Goal: Complete application form

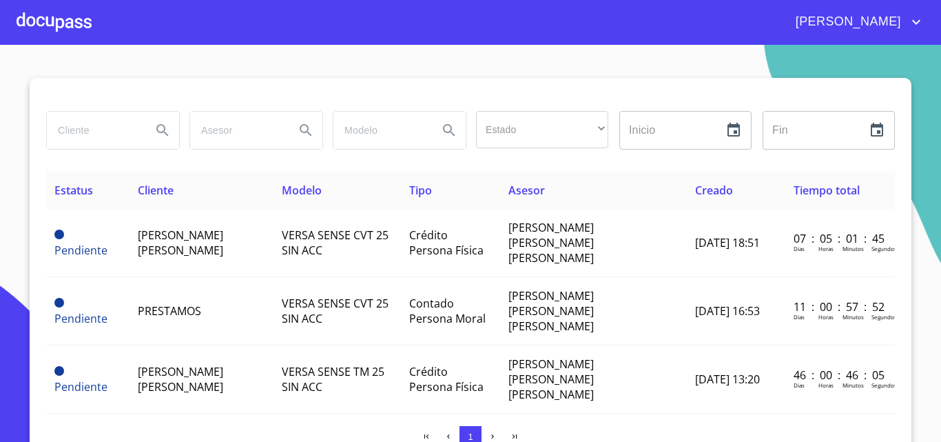
click at [16, 14] on div "[PERSON_NAME]" at bounding box center [470, 22] width 941 height 44
click at [33, 18] on div at bounding box center [54, 22] width 75 height 44
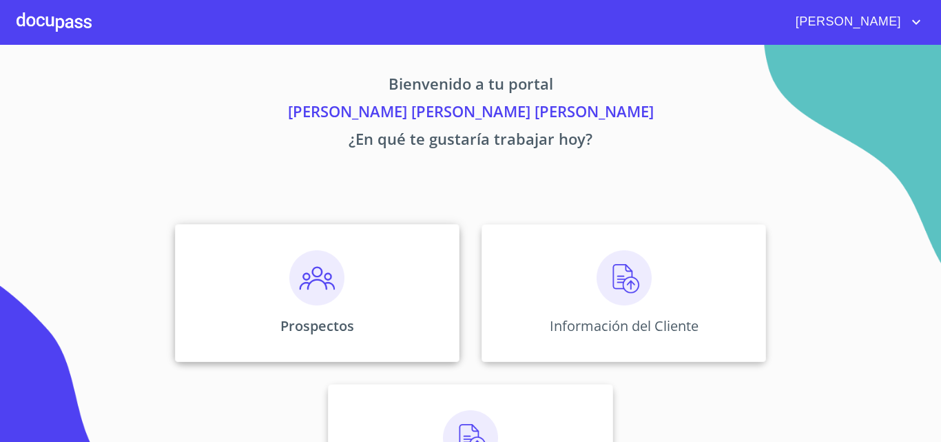
click at [349, 307] on div "Prospectos" at bounding box center [317, 293] width 285 height 138
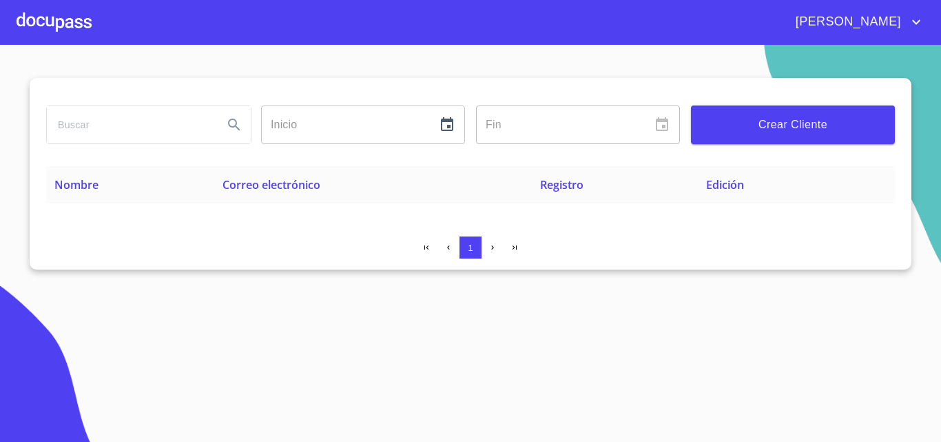
click at [741, 134] on span "Crear Cliente" at bounding box center [793, 124] width 182 height 19
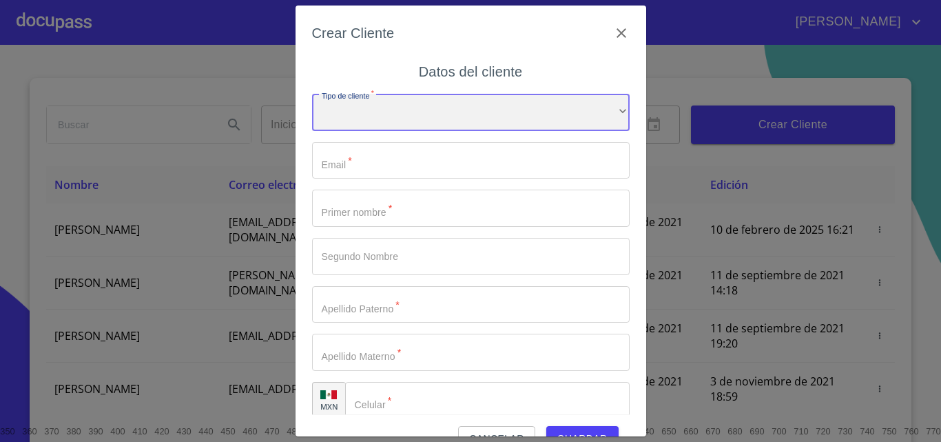
click at [477, 112] on div "​" at bounding box center [471, 112] width 318 height 37
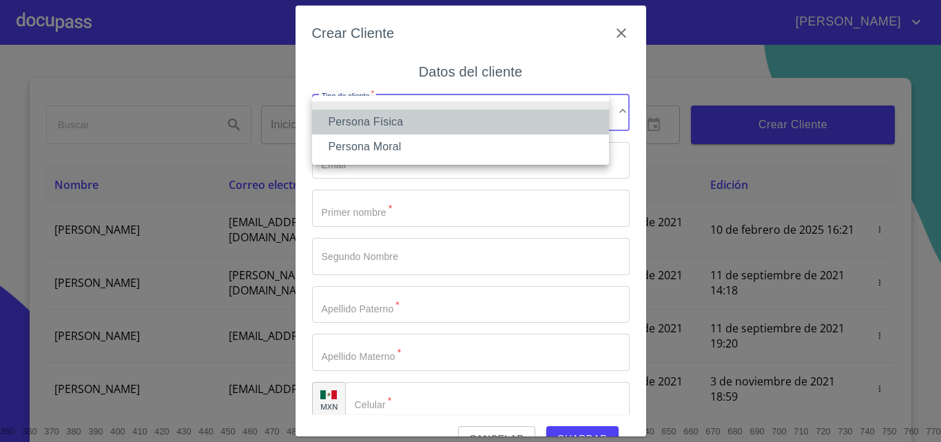
click at [471, 119] on li "Persona Física" at bounding box center [460, 122] width 297 height 25
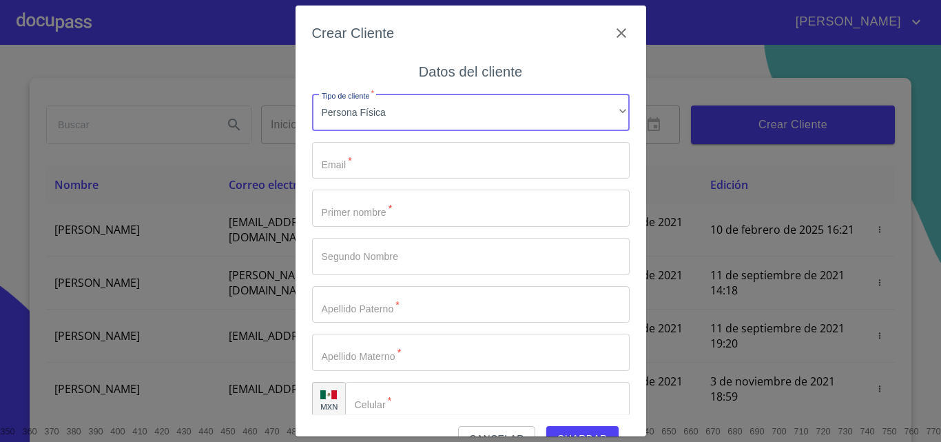
click at [419, 156] on input "Tipo de cliente   *" at bounding box center [471, 160] width 318 height 37
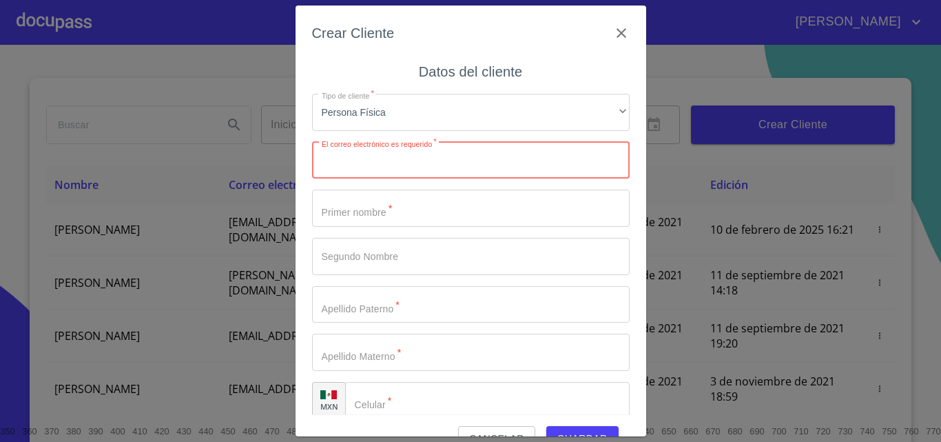
paste input "[EMAIL_ADDRESS][DOMAIN_NAME]"
type input "[EMAIL_ADDRESS][DOMAIN_NAME]"
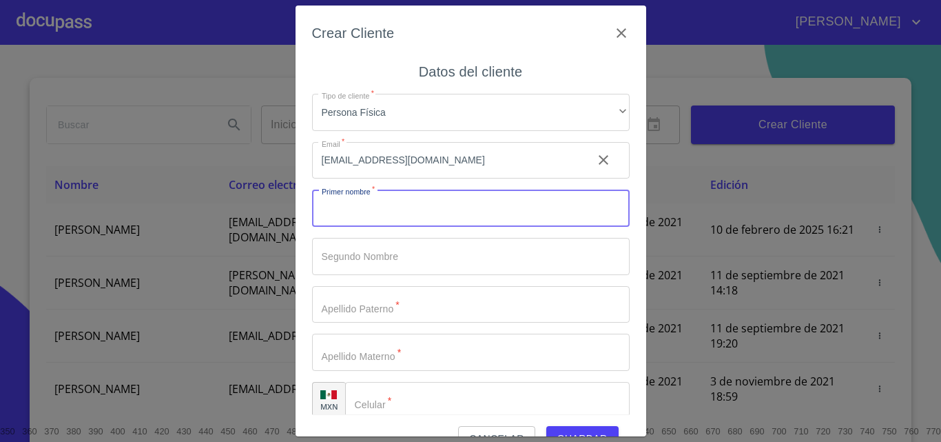
click at [507, 205] on input "Tipo de cliente   *" at bounding box center [471, 207] width 318 height 37
type input "[PERSON_NAME]"
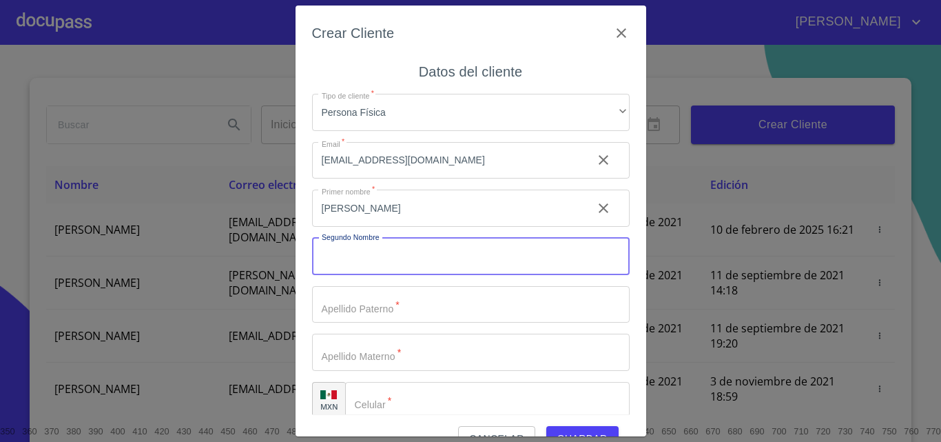
click at [468, 243] on input "Tipo de cliente   *" at bounding box center [471, 256] width 318 height 37
type input "[PERSON_NAME]"
click at [428, 290] on input "Tipo de cliente   *" at bounding box center [471, 304] width 318 height 37
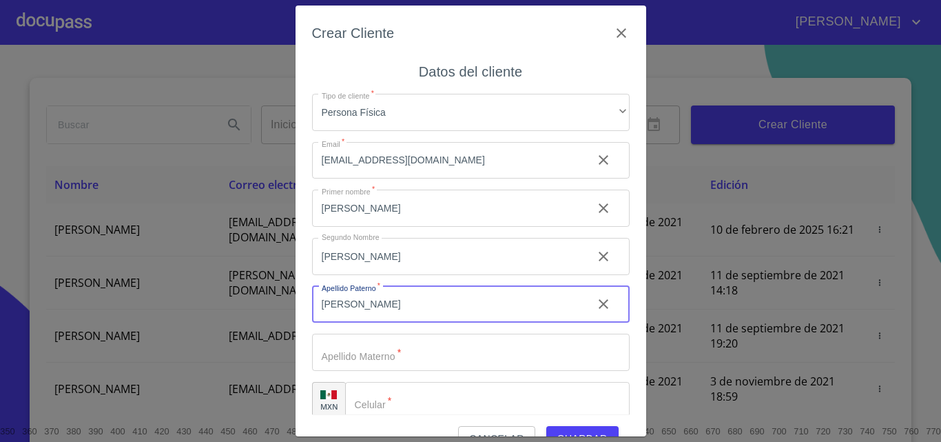
type input "[PERSON_NAME]"
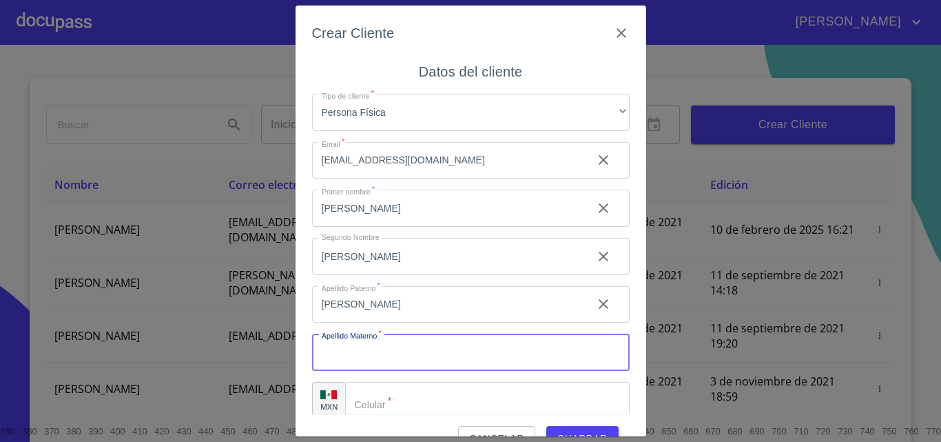
click at [416, 346] on input "Tipo de cliente   *" at bounding box center [471, 351] width 318 height 37
type input "[PERSON_NAME]"
click at [397, 395] on input "Tipo de cliente   *" at bounding box center [487, 400] width 285 height 37
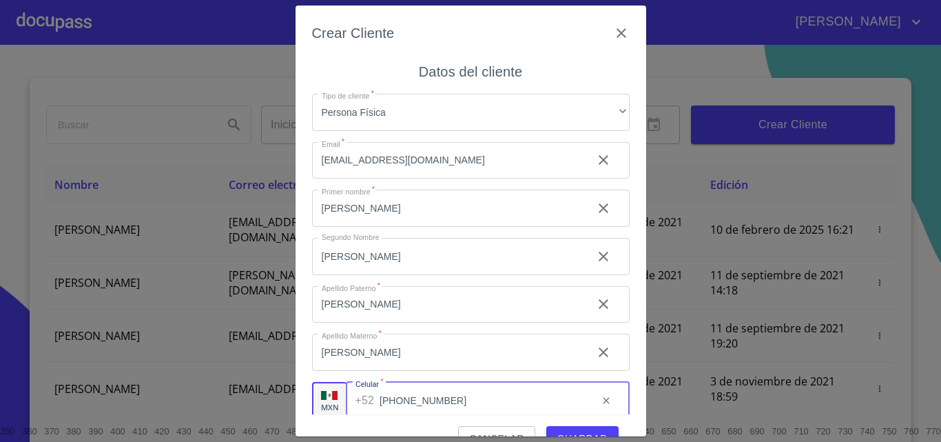
scroll to position [16, 0]
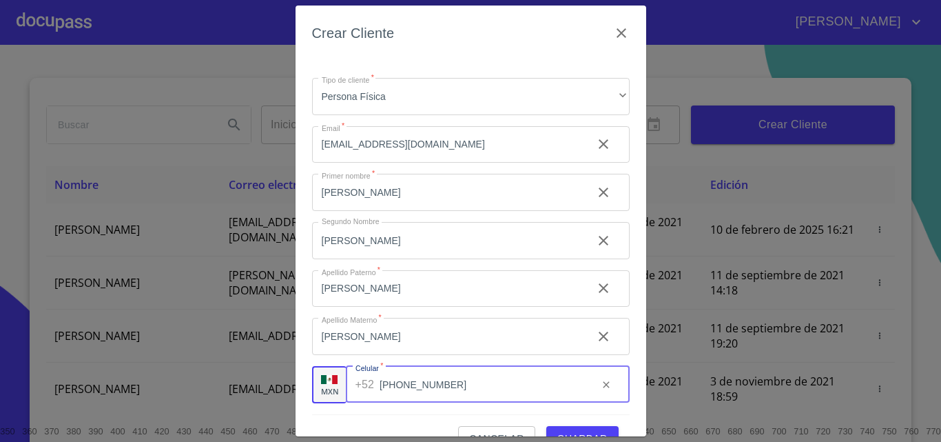
type input "[PHONE_NUMBER]"
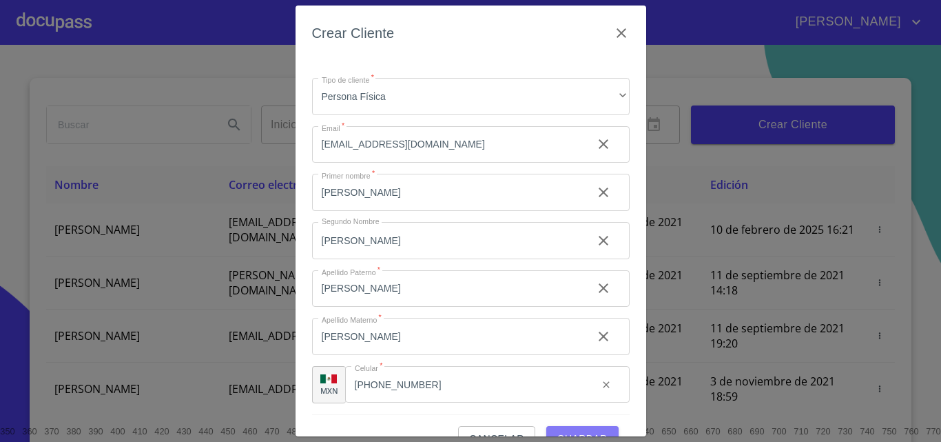
click at [557, 430] on span "Guardar" at bounding box center [582, 438] width 50 height 17
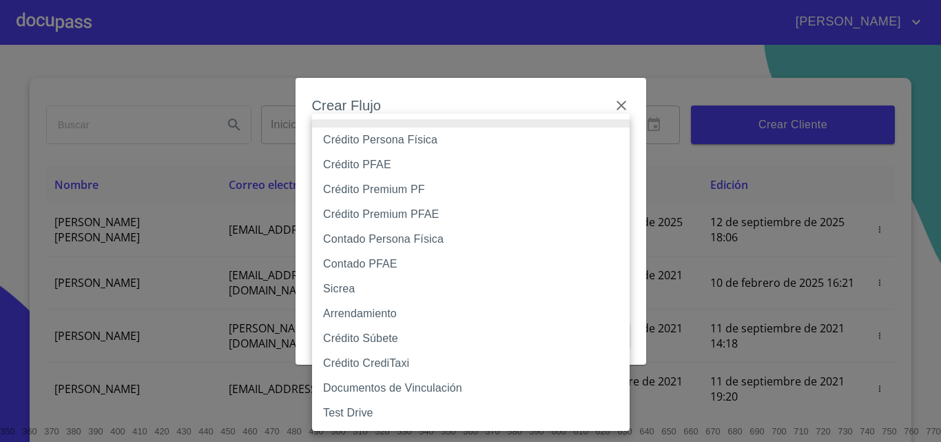
click at [442, 161] on body "[PERSON_NAME] ​ Fin ​ Crear Cliente Nombre Correo electrónico Registro Edición …" at bounding box center [470, 221] width 941 height 442
click at [455, 140] on li "Crédito Persona Física" at bounding box center [471, 139] width 318 height 25
type input "6009fb3c7d1714eb8809aa97"
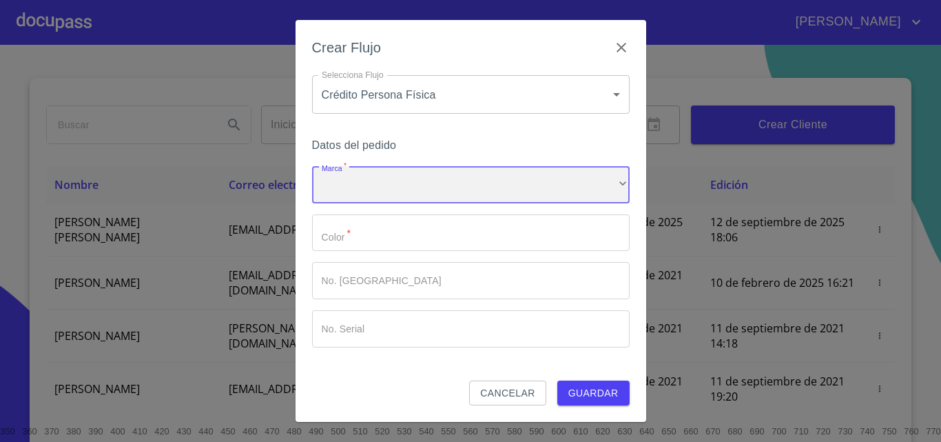
click at [480, 189] on div "​" at bounding box center [471, 184] width 318 height 37
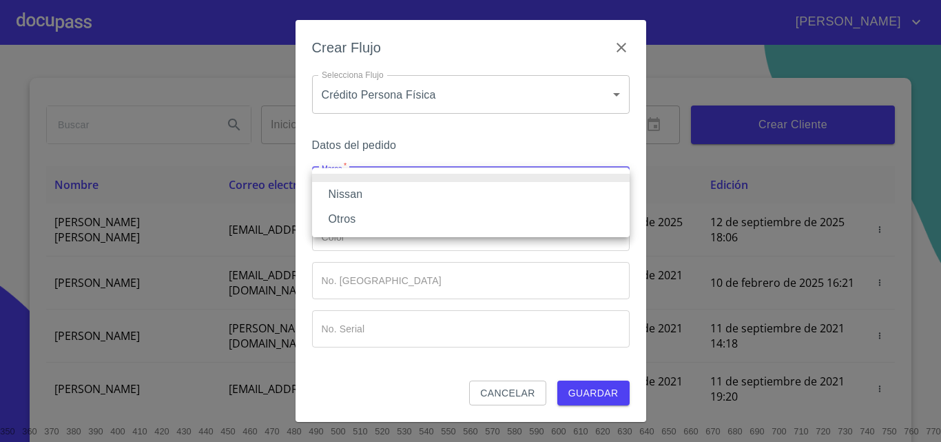
click at [473, 196] on li "Nissan" at bounding box center [471, 194] width 318 height 25
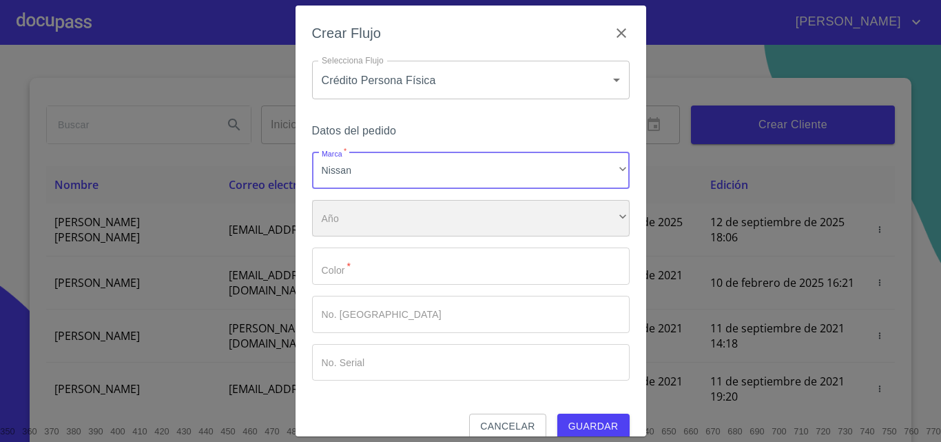
click at [450, 220] on div "​" at bounding box center [471, 218] width 318 height 37
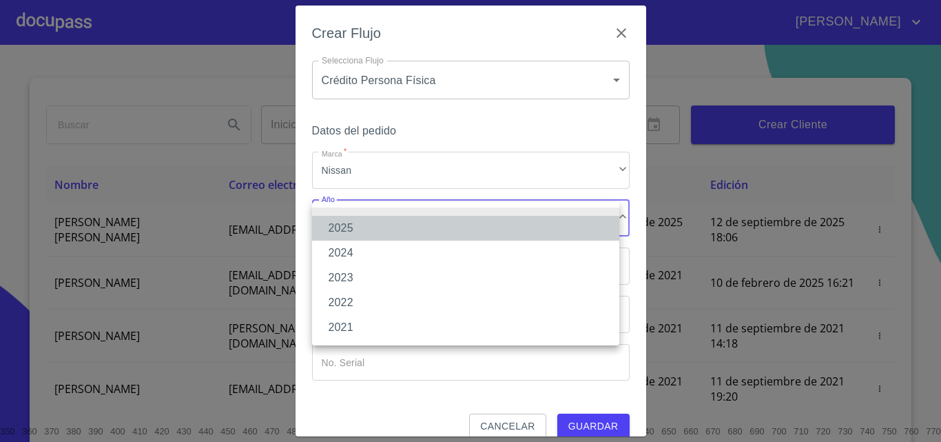
click at [437, 224] on li "2025" at bounding box center [465, 228] width 307 height 25
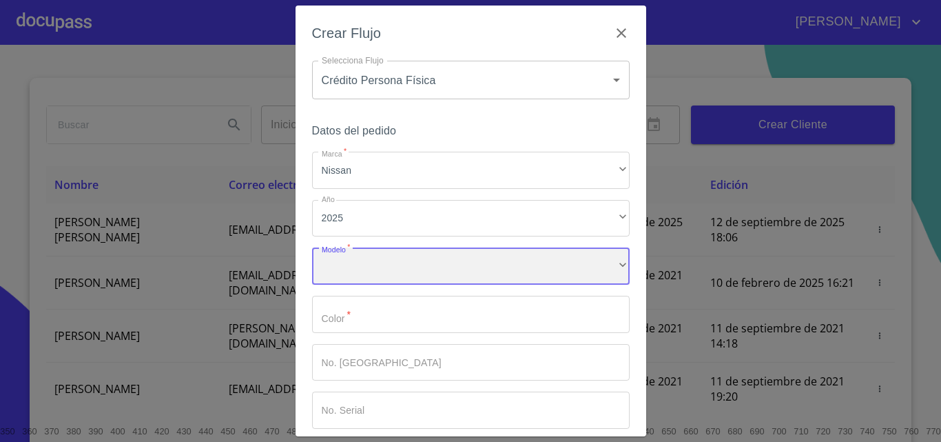
click at [422, 253] on div "​" at bounding box center [471, 265] width 318 height 37
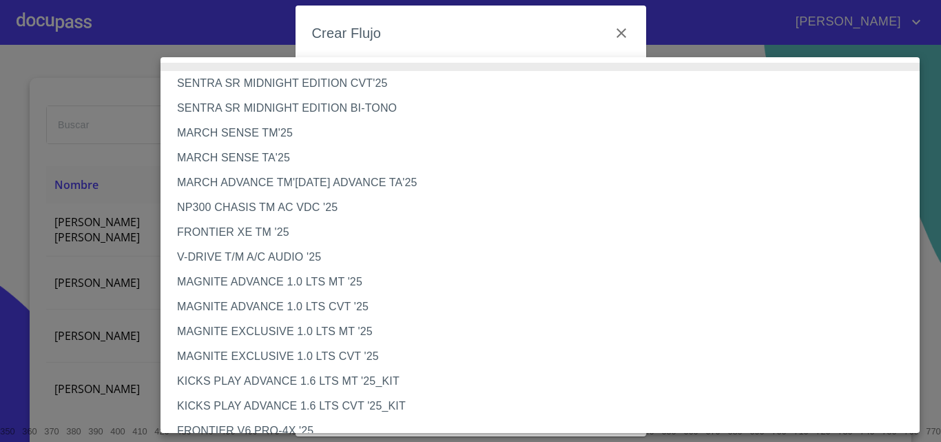
click at [287, 103] on li "SENTRA SR MIDNIGHT EDITION BI-TONO" at bounding box center [546, 108] width 770 height 25
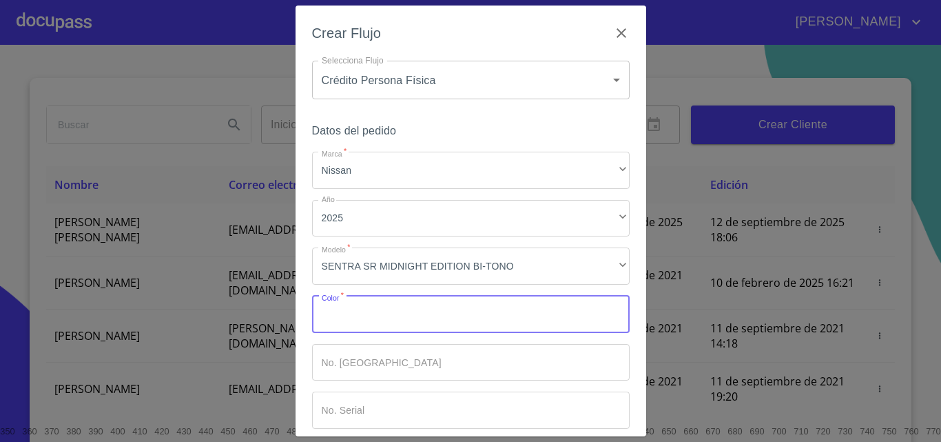
click at [437, 298] on input "Marca   *" at bounding box center [471, 314] width 318 height 37
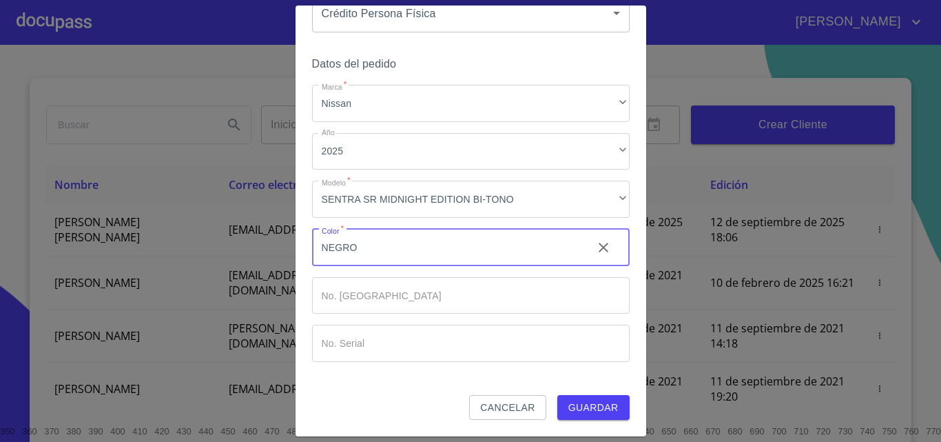
type input "NEGRO"
click at [601, 405] on span "Guardar" at bounding box center [593, 407] width 50 height 17
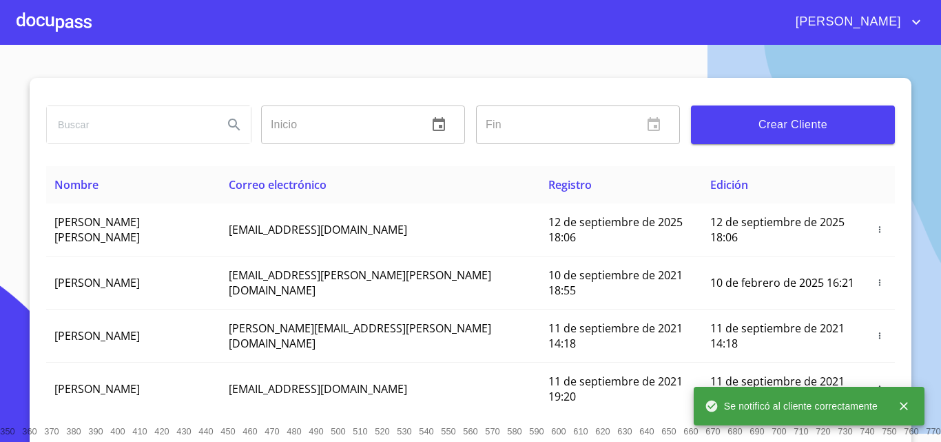
click at [91, 25] on div "[PERSON_NAME]" at bounding box center [470, 22] width 941 height 44
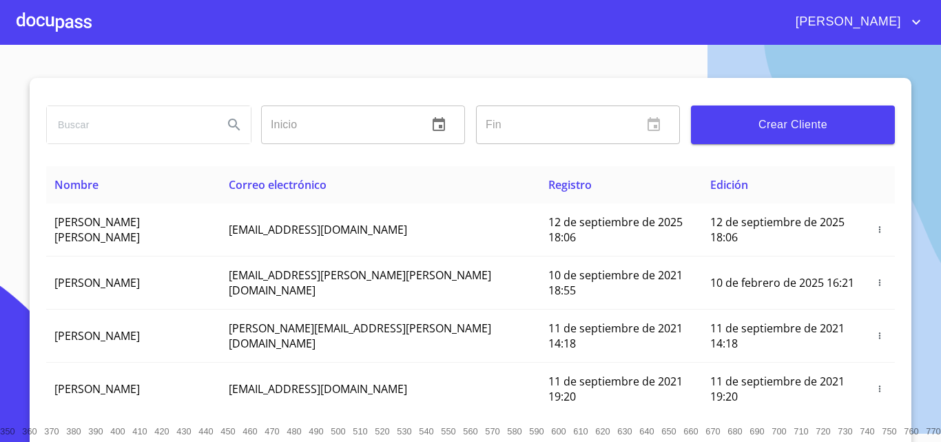
click at [26, 17] on div at bounding box center [54, 22] width 75 height 44
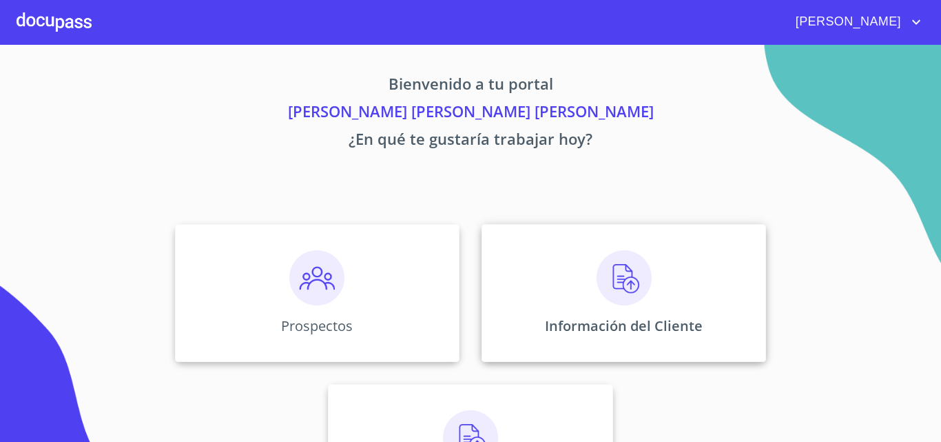
click at [592, 330] on p "Información del Cliente" at bounding box center [624, 325] width 158 height 19
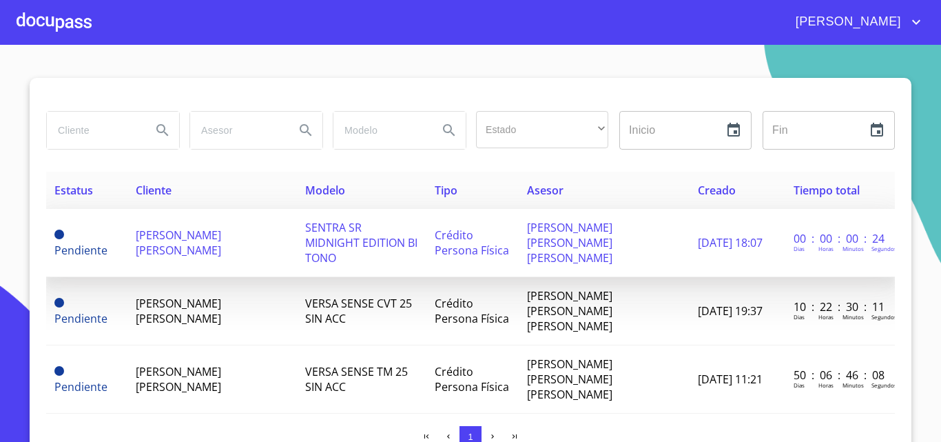
click at [207, 242] on td "[PERSON_NAME] [PERSON_NAME]" at bounding box center [211, 243] width 169 height 68
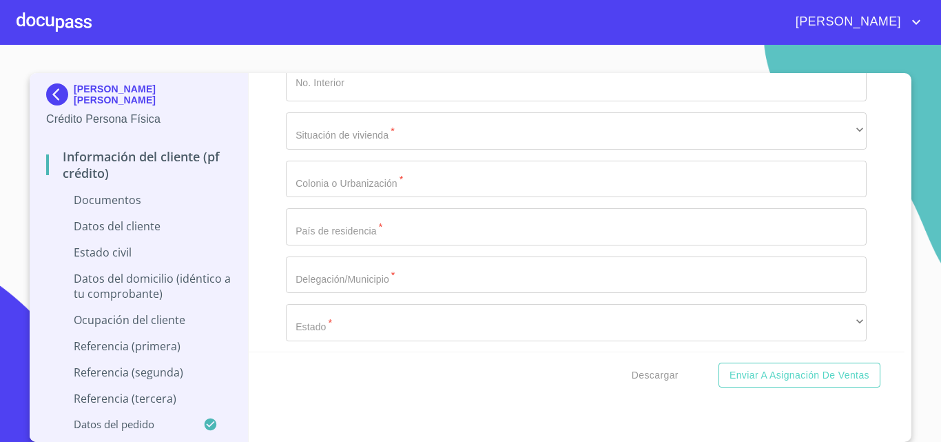
scroll to position [3789, 0]
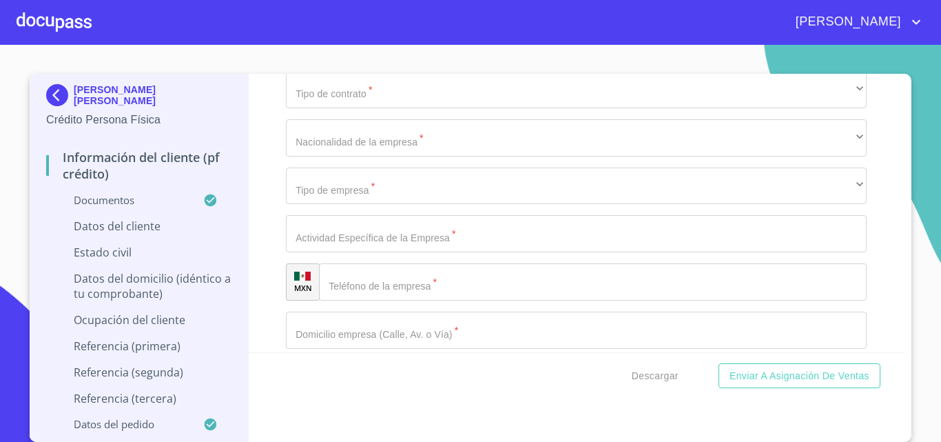
scroll to position [5167, 0]
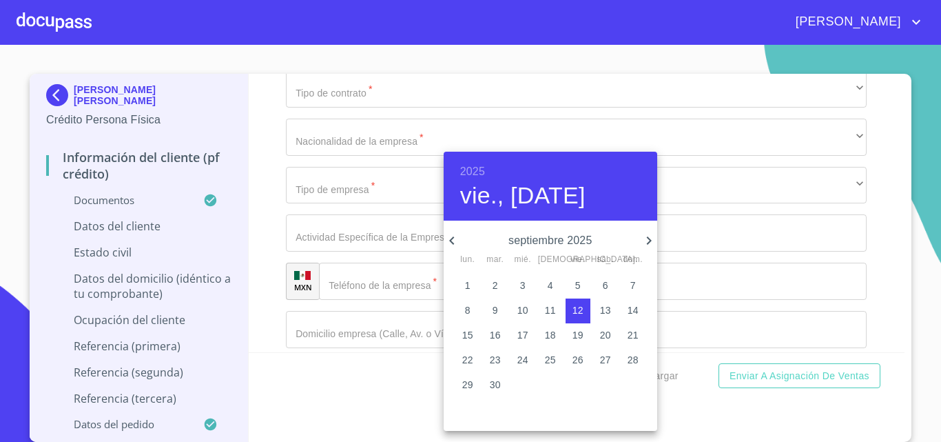
click at [593, 236] on p "septiembre 2025" at bounding box center [550, 240] width 181 height 17
click at [477, 169] on h6 "2025" at bounding box center [472, 171] width 25 height 19
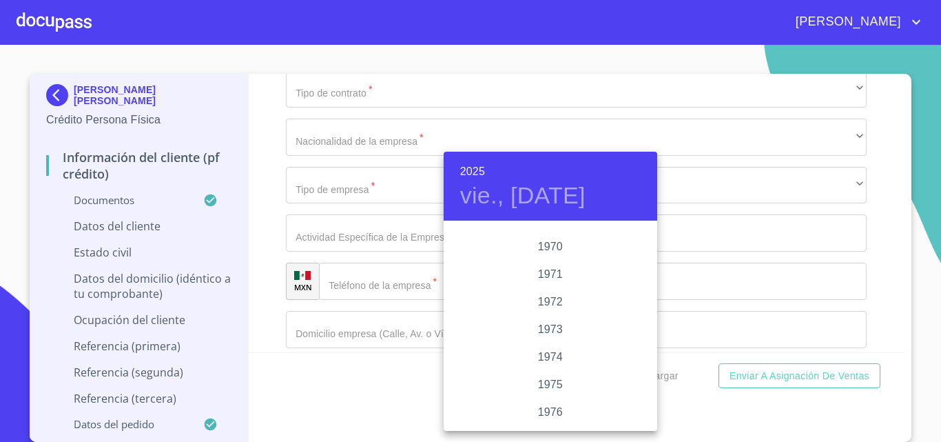
scroll to position [1286, 0]
click at [557, 378] on div "1977" at bounding box center [551, 383] width 214 height 28
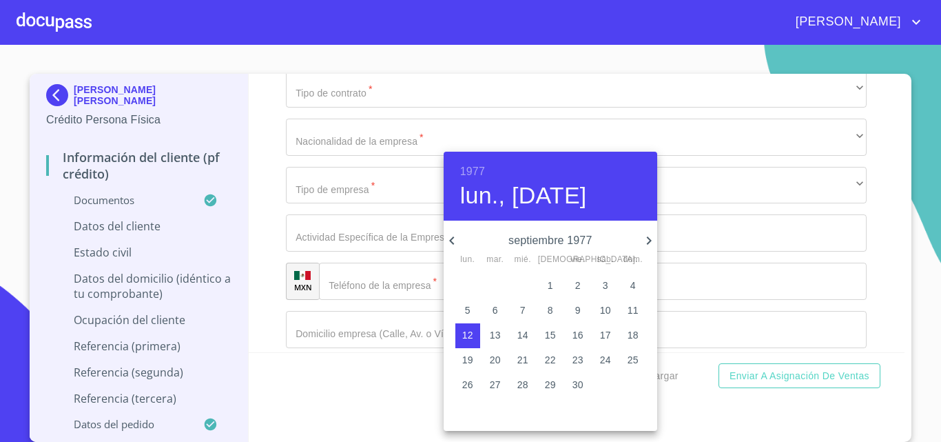
click at [521, 198] on h4 "lun., [DATE]" at bounding box center [523, 195] width 127 height 29
click at [446, 238] on icon "button" at bounding box center [452, 240] width 17 height 17
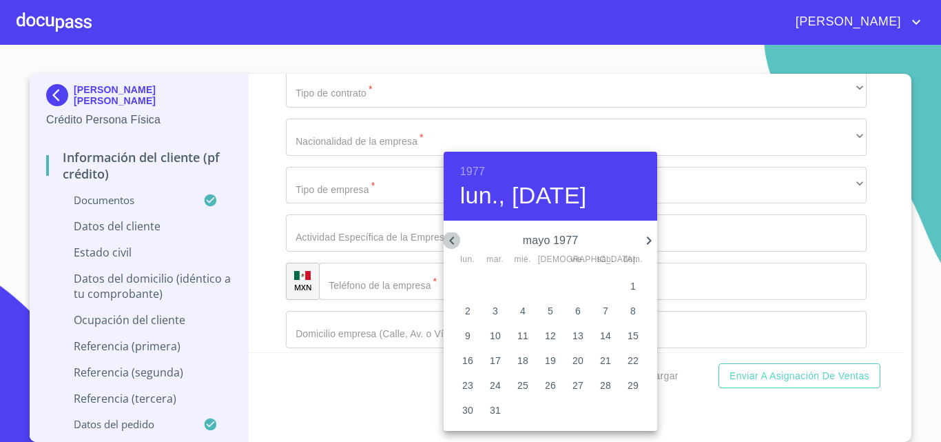
click at [446, 238] on icon "button" at bounding box center [452, 240] width 17 height 17
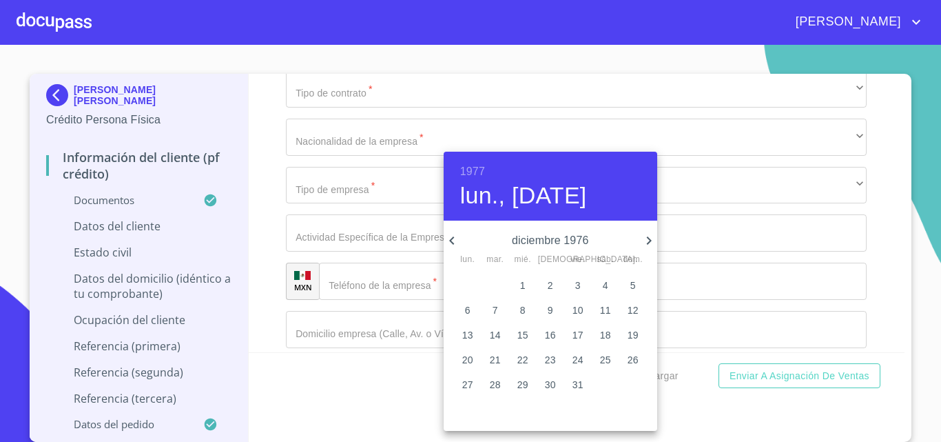
click at [652, 243] on icon "button" at bounding box center [649, 240] width 17 height 17
click at [633, 328] on p "17" at bounding box center [633, 335] width 11 height 14
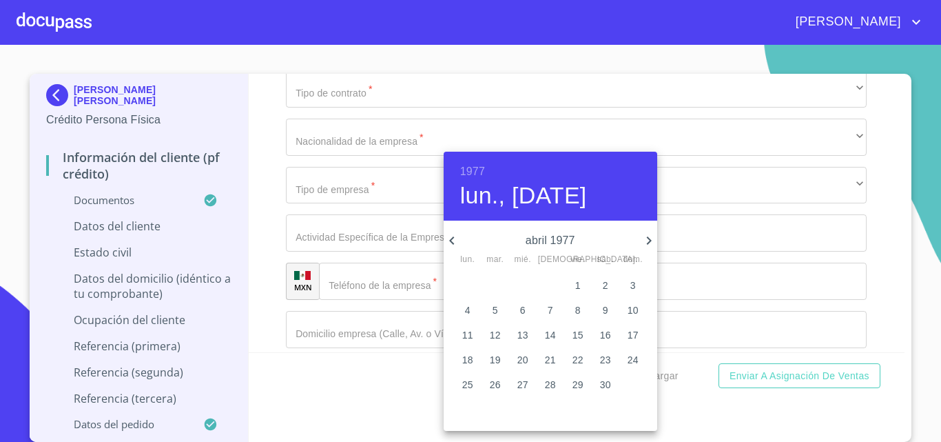
type input "17 de abr. de 1977"
click at [393, 387] on div at bounding box center [470, 221] width 941 height 442
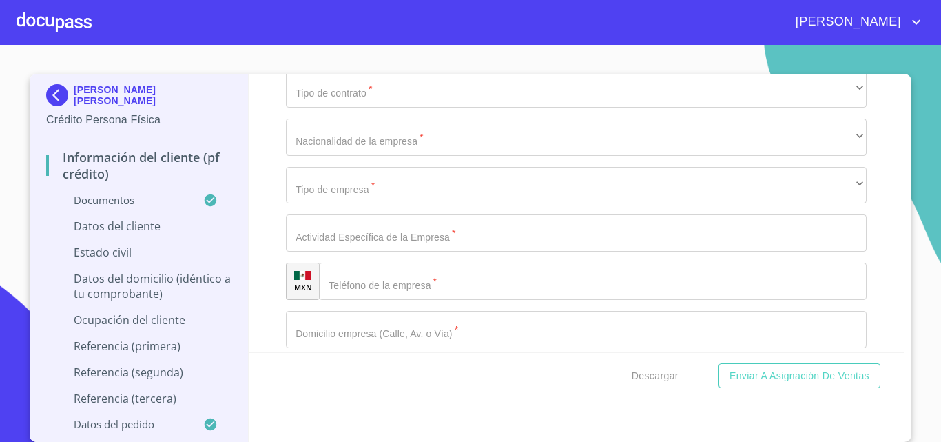
paste input "LUCJ7704172F9"
type input "LUCJ7704172F9"
paste input "LUCJ770417HJCNRN05"
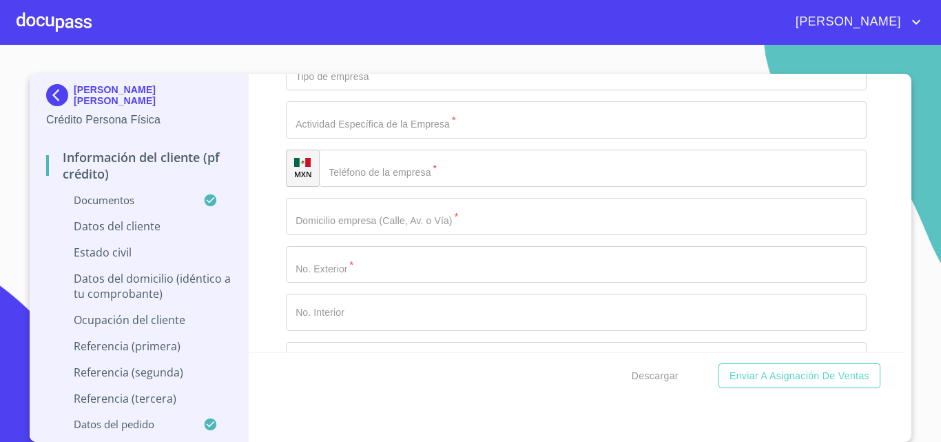
scroll to position [5236, 0]
type input "LUCJ770417HJCNRN05"
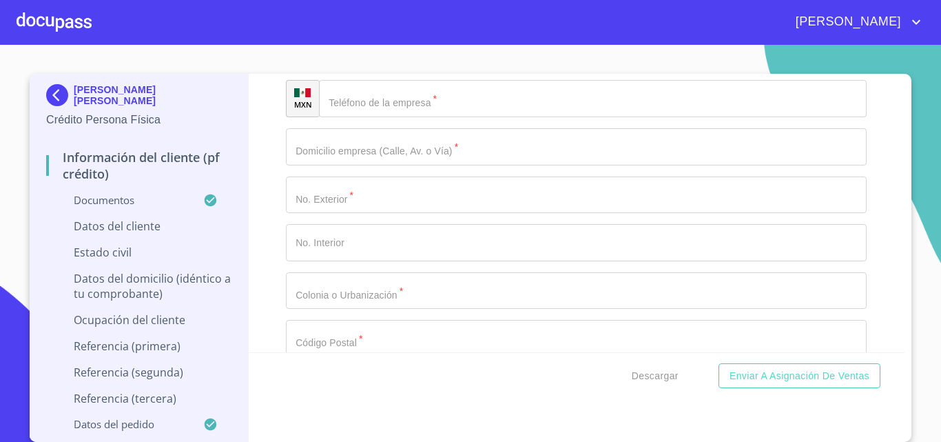
scroll to position [5374, 0]
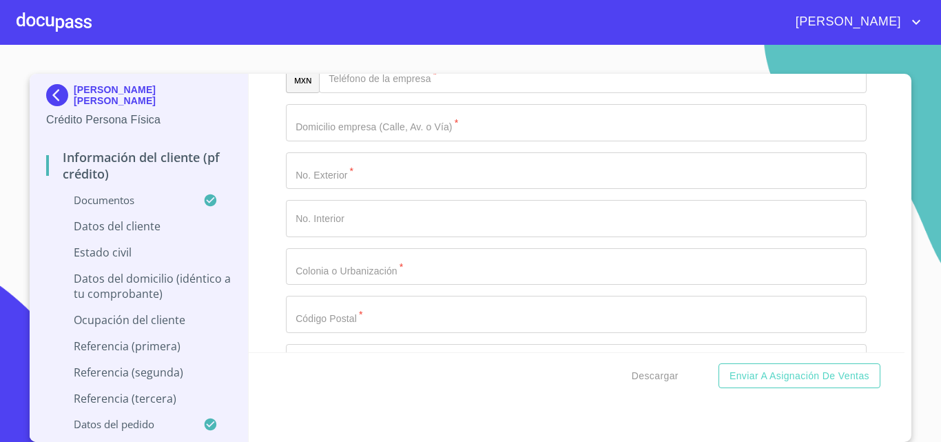
type input "2749014714439"
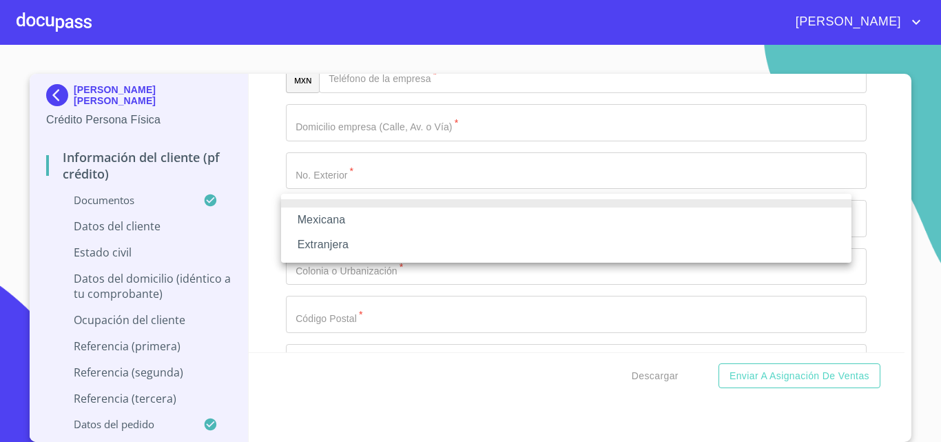
click at [406, 216] on li "Mexicana" at bounding box center [566, 219] width 570 height 25
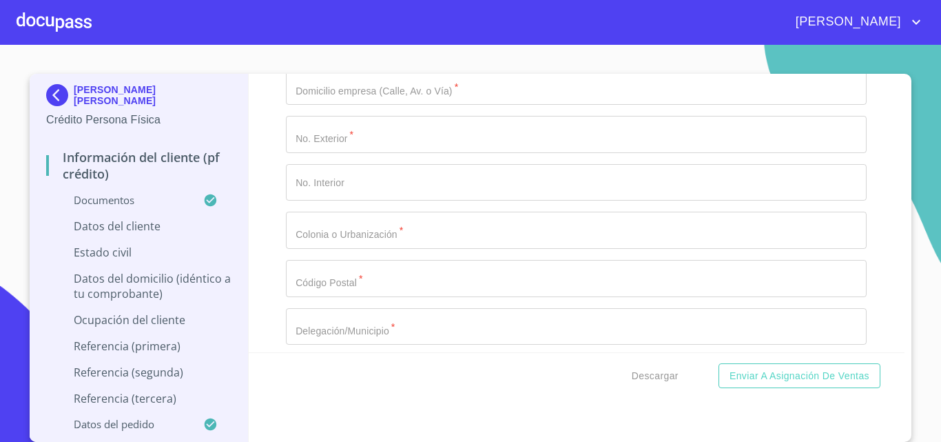
scroll to position [5581, 0]
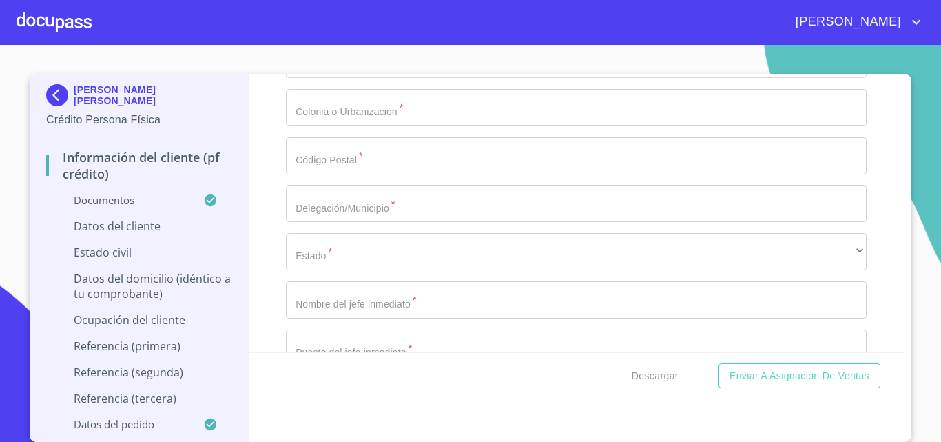
type input "[GEOGRAPHIC_DATA]"
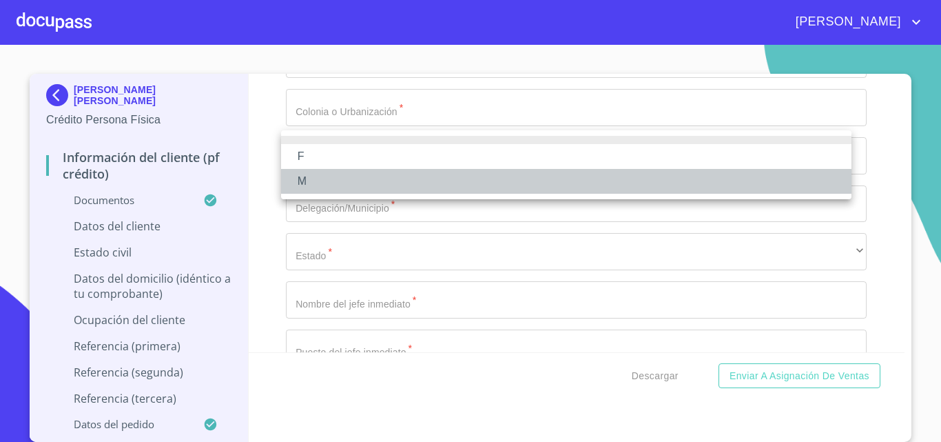
click at [376, 183] on li "M" at bounding box center [566, 181] width 570 height 25
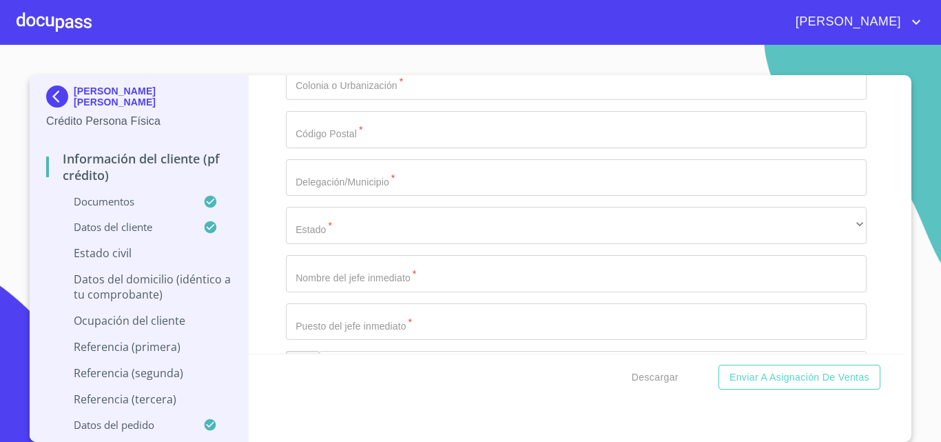
scroll to position [5649, 0]
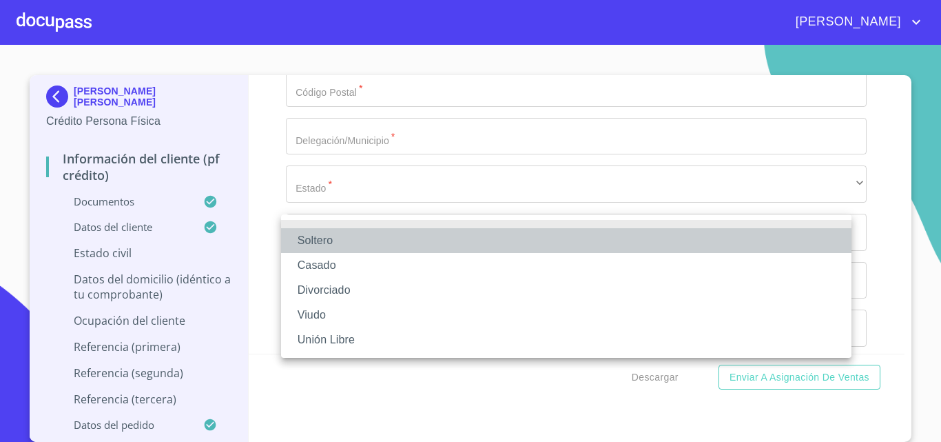
click at [414, 245] on li "Soltero" at bounding box center [566, 240] width 570 height 25
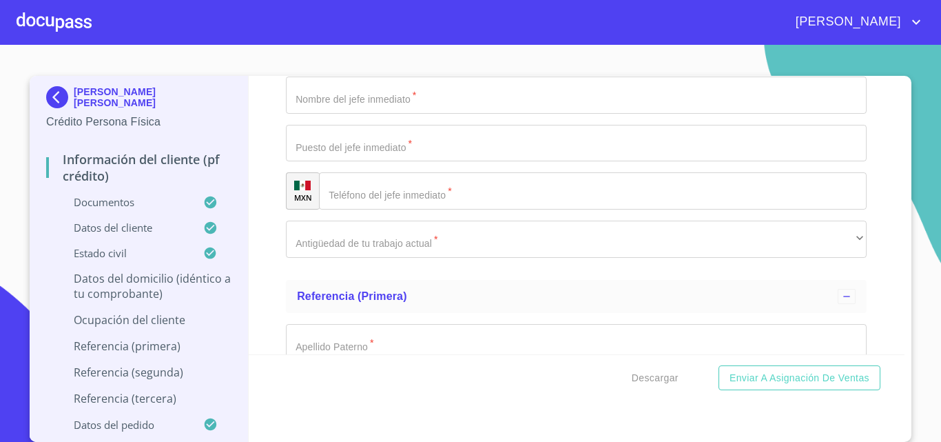
scroll to position [0, 0]
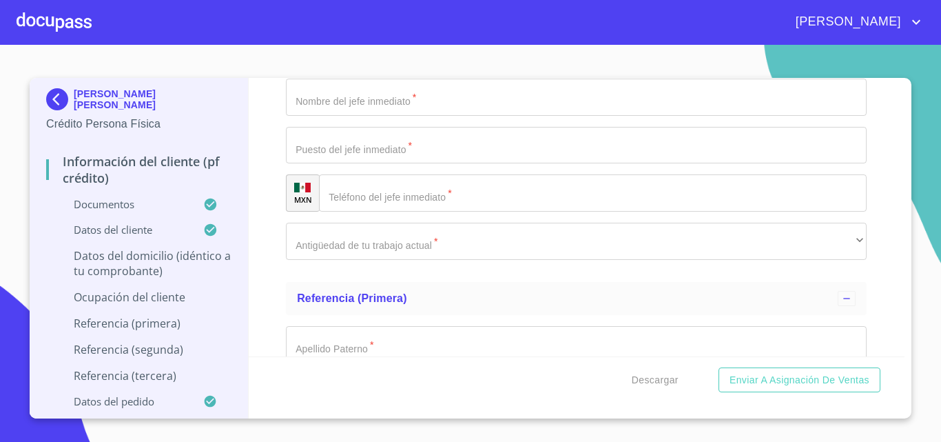
type input "[PERSON_NAME] OTE"
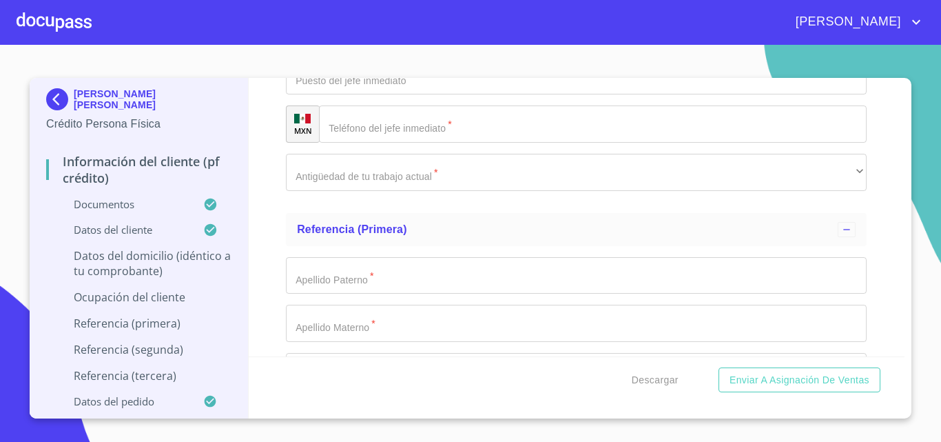
type input "69"
type input "S"
type input "N/A"
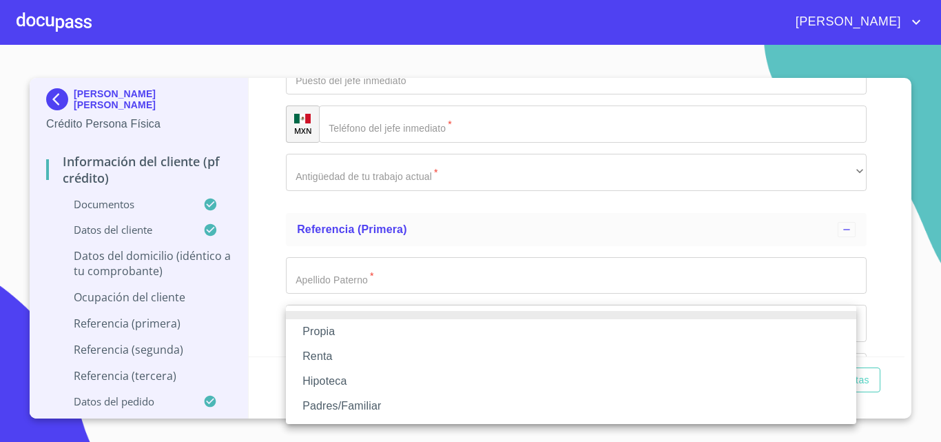
click at [347, 331] on li "Propia" at bounding box center [571, 331] width 570 height 25
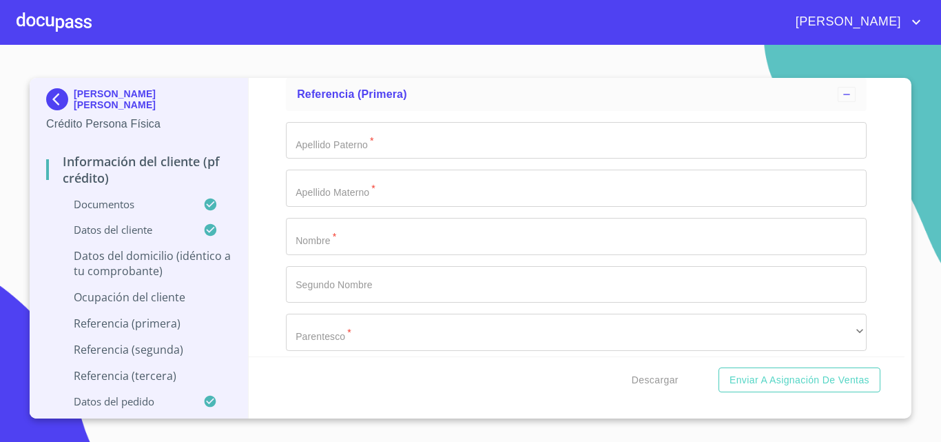
scroll to position [5994, 0]
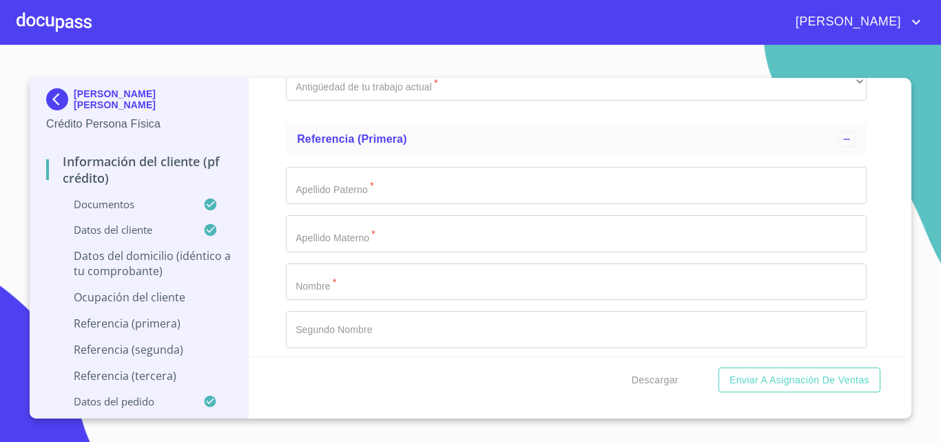
type input "$2,500,000"
type input "TOTOTLAN CENTRO"
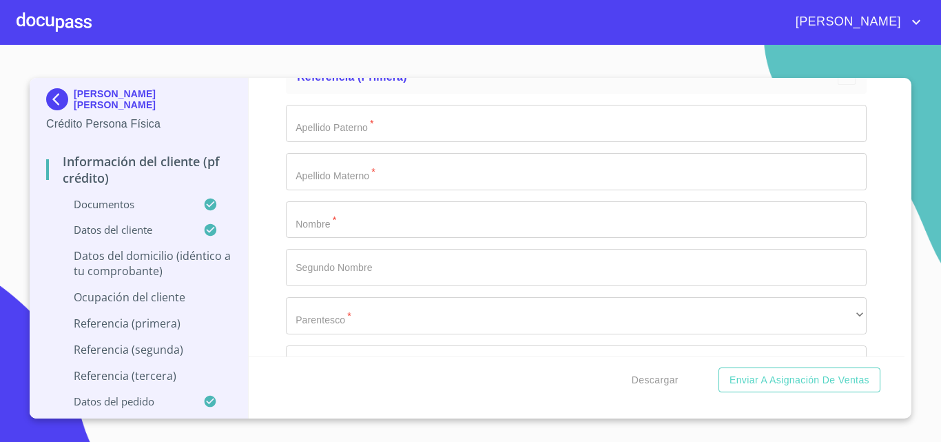
scroll to position [6132, 0]
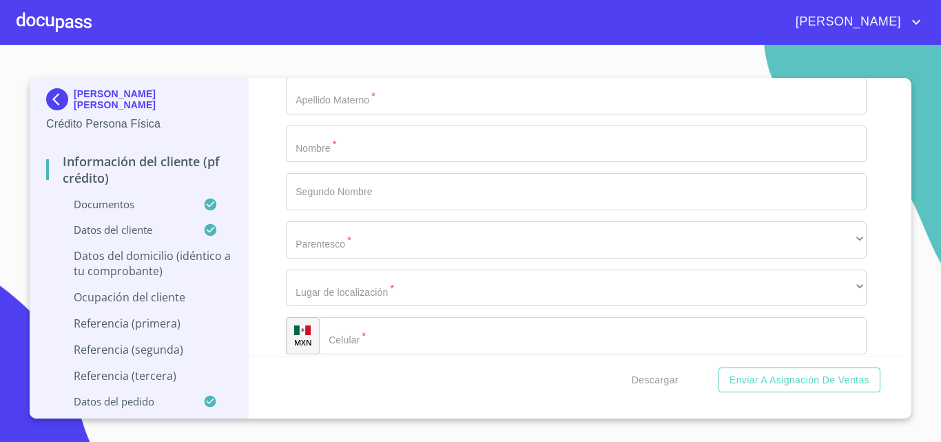
type input "[GEOGRAPHIC_DATA]"
type input "TOTOTLAN"
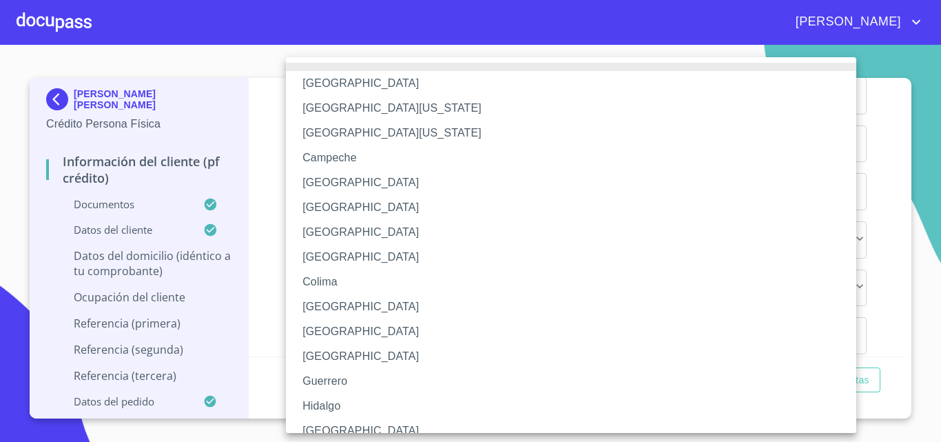
click at [325, 422] on li "[GEOGRAPHIC_DATA]" at bounding box center [576, 430] width 581 height 25
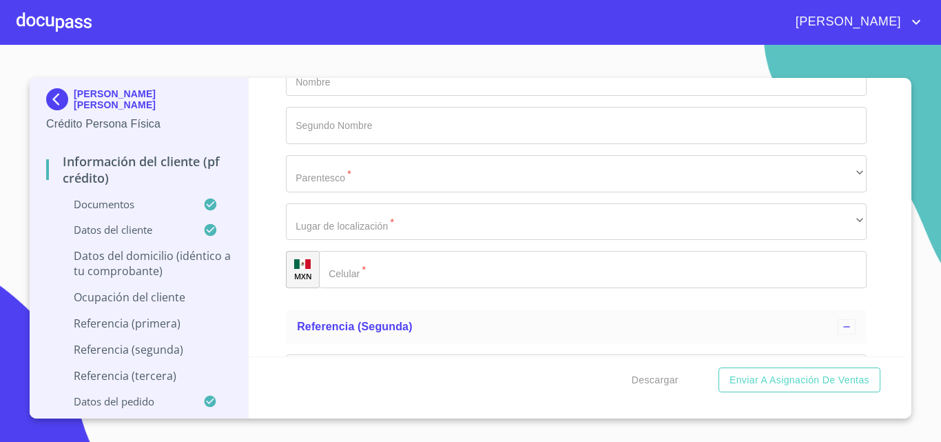
scroll to position [6338, 0]
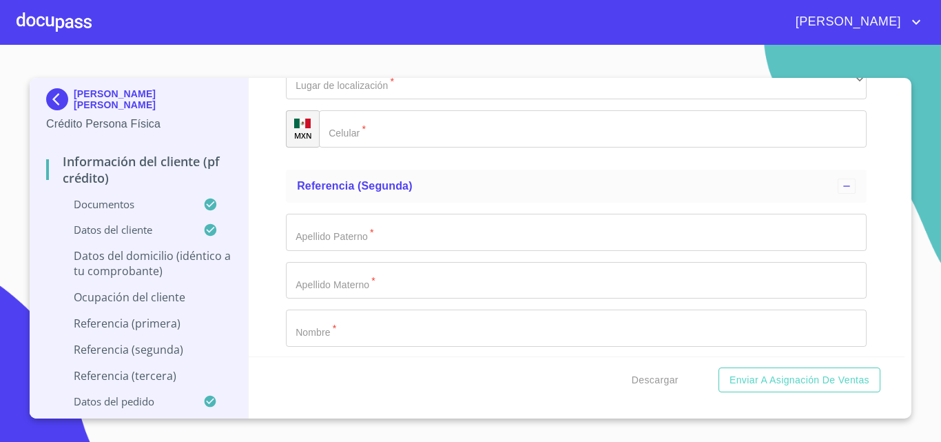
type input "47730"
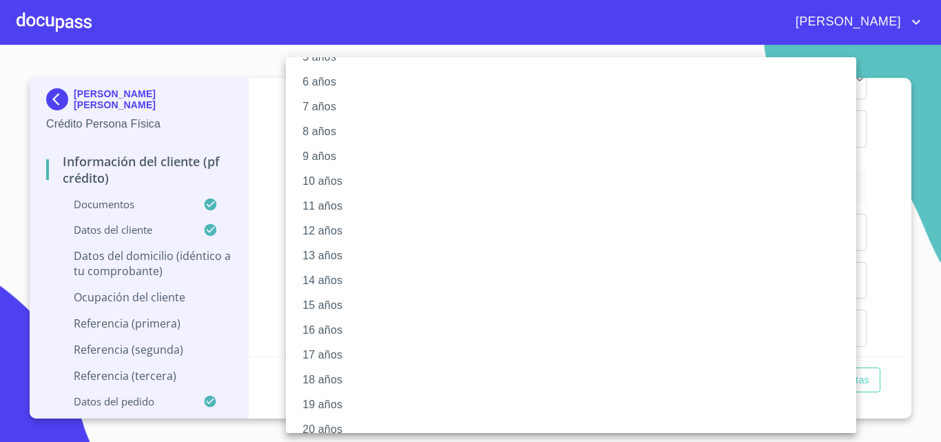
scroll to position [165, 0]
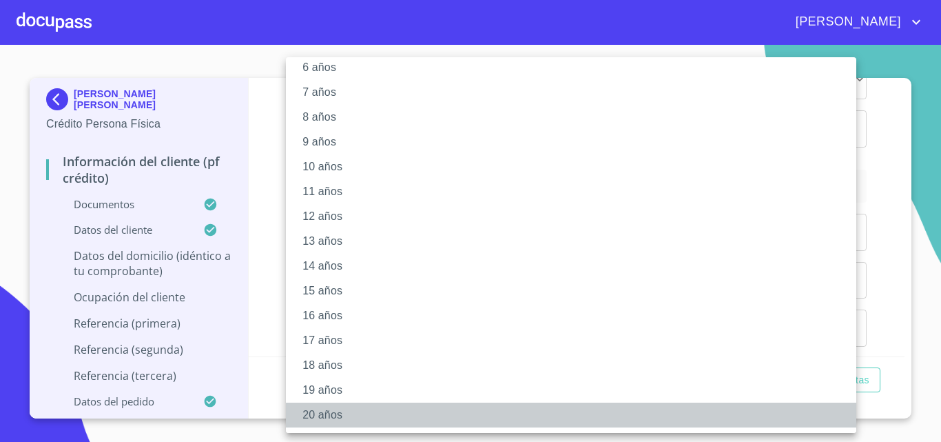
click at [315, 406] on li "20 años" at bounding box center [576, 414] width 581 height 25
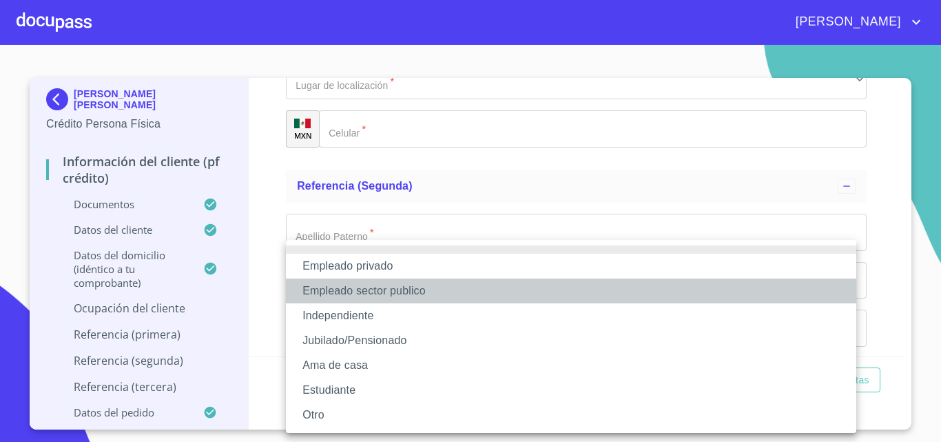
click at [370, 285] on li "Empleado sector publico" at bounding box center [571, 290] width 570 height 25
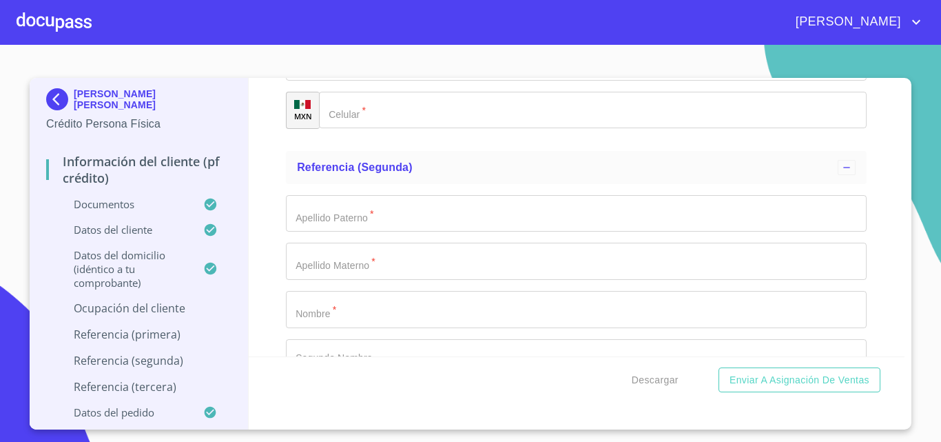
scroll to position [6476, 0]
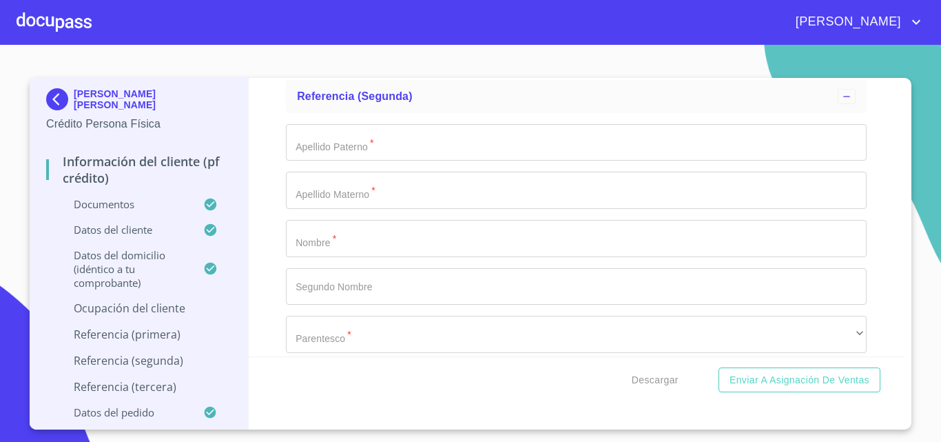
type input "UNIVERCIDAD DE [GEOGRAPHIC_DATA]"
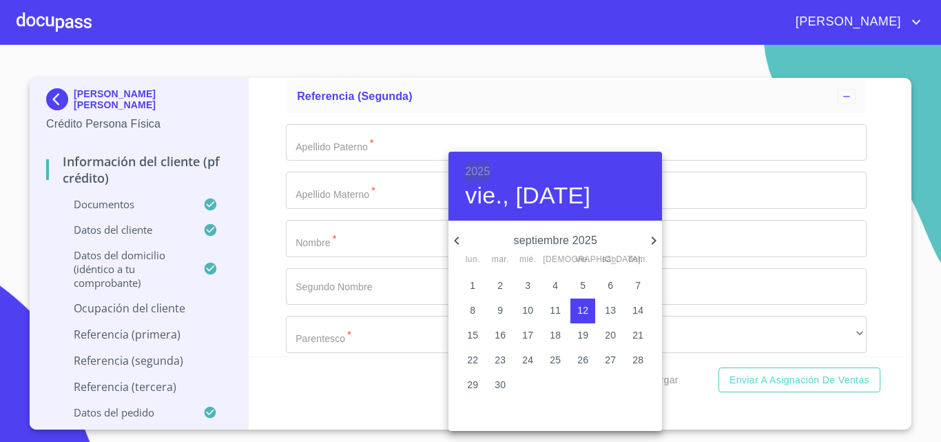
click at [488, 171] on h6 "2025" at bounding box center [477, 171] width 25 height 19
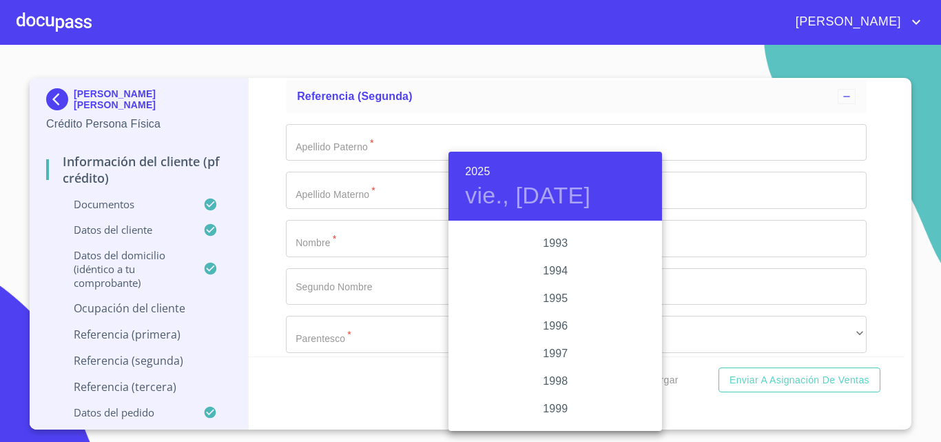
scroll to position [1924, 0]
click at [548, 375] on div "2000" at bounding box center [556, 380] width 214 height 28
type input "12 de sep. de 2000"
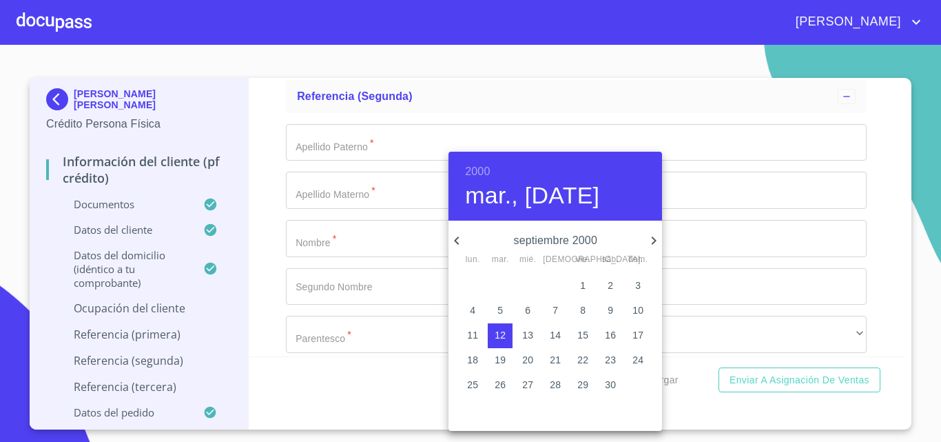
click at [400, 243] on div at bounding box center [470, 221] width 941 height 442
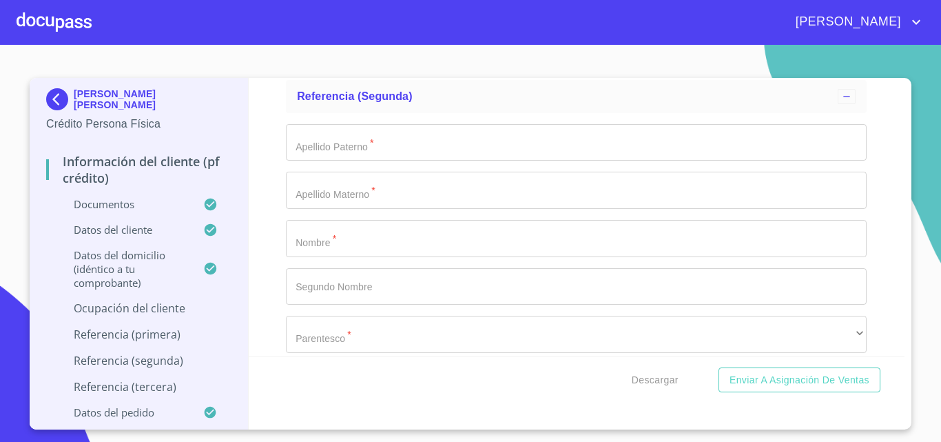
type input "M"
type input "EDUCACIÓN"
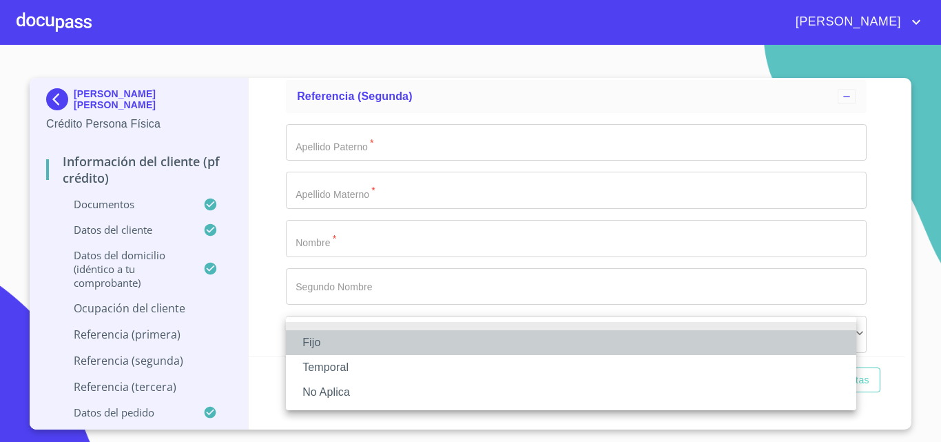
click at [362, 340] on li "Fijo" at bounding box center [571, 342] width 570 height 25
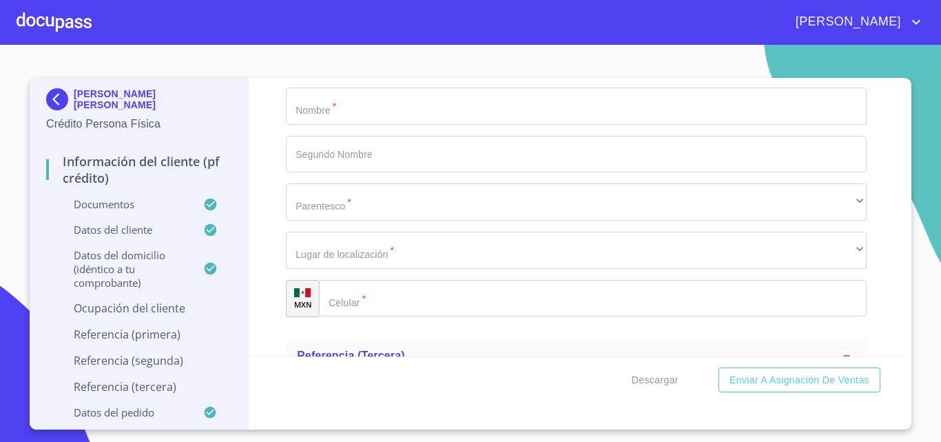
scroll to position [6614, 0]
type input "18293.62"
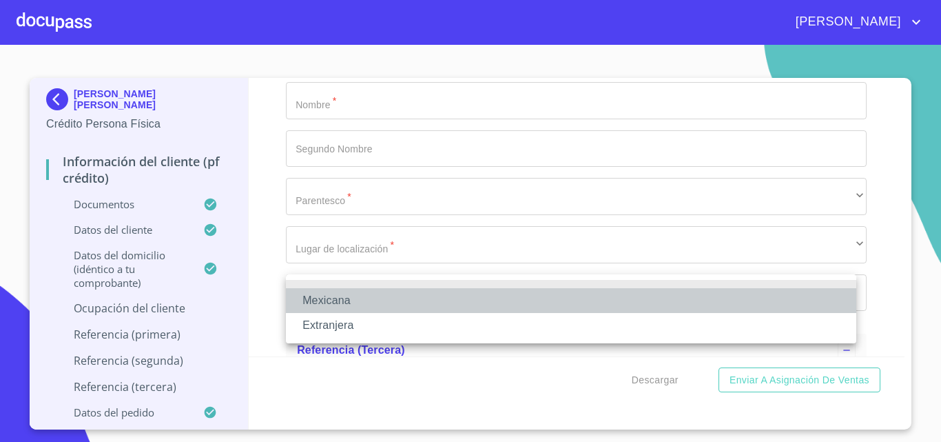
click at [382, 300] on li "Mexicana" at bounding box center [571, 300] width 570 height 25
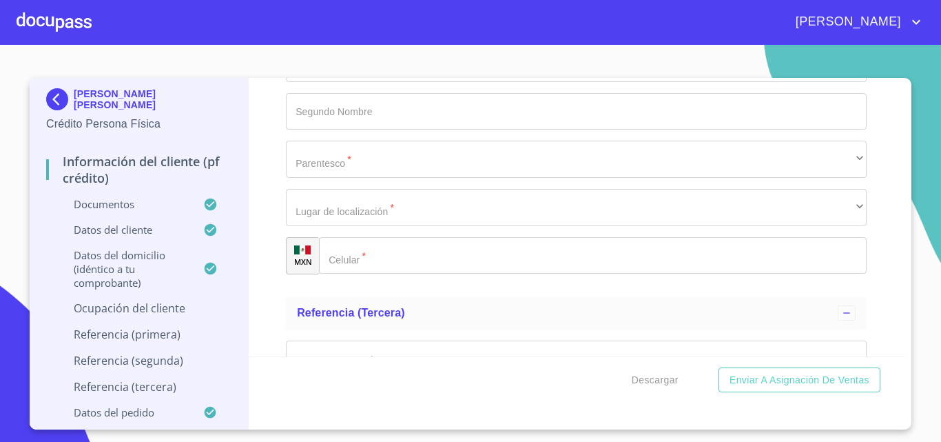
scroll to position [6752, 0]
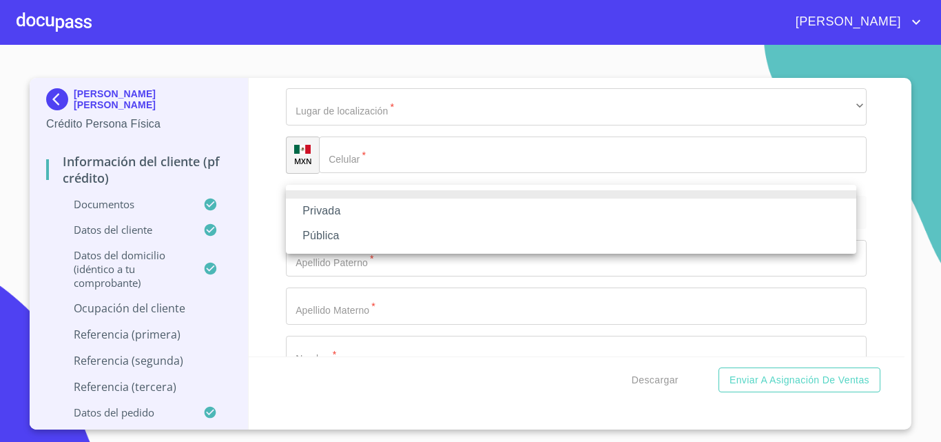
click at [383, 220] on li "Privada" at bounding box center [571, 210] width 570 height 25
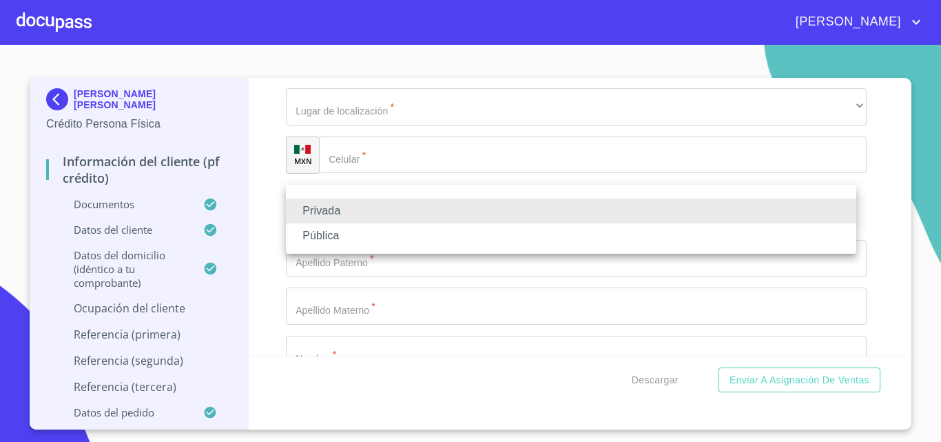
click at [377, 244] on li "Pública" at bounding box center [571, 235] width 570 height 25
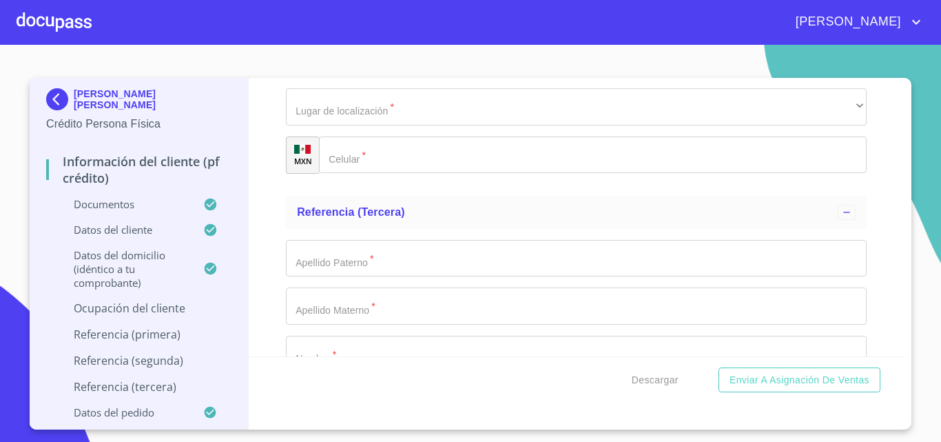
type input "EDUCACIÓN"
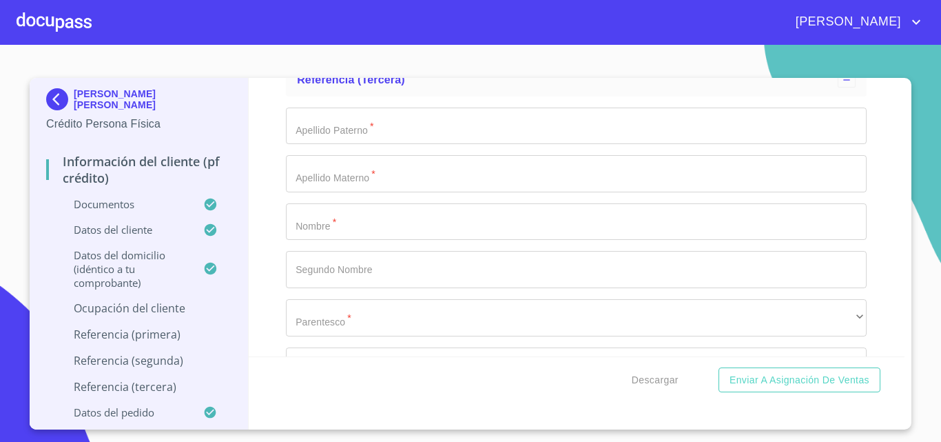
scroll to position [6890, 0]
type input "[PHONE_NUMBER]"
type input "AV. [PERSON_NAME]"
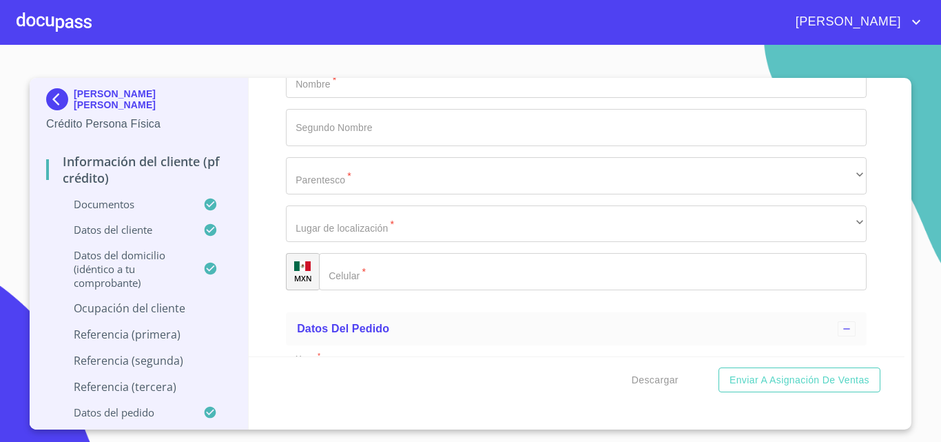
scroll to position [7027, 0]
type input "976"
type input "[GEOGRAPHIC_DATA]"
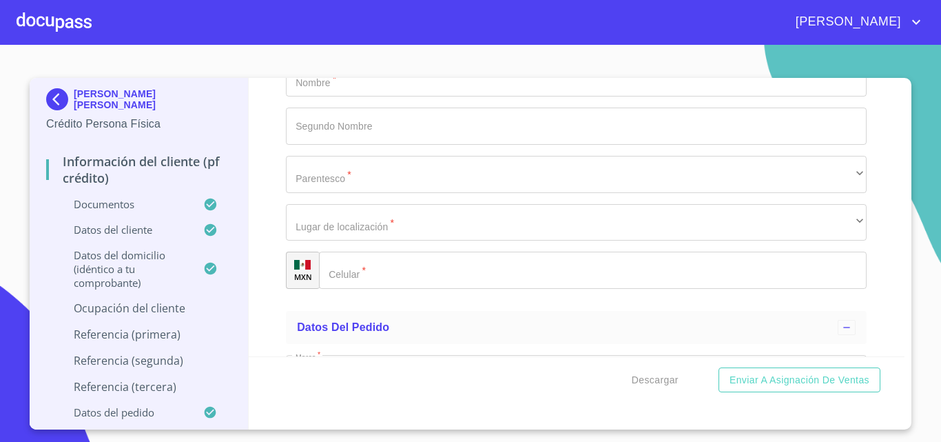
type input "44100"
type input "EDIFICIO DE LA [GEOGRAPHIC_DATA] , [GEOGRAPHIC_DATA]"
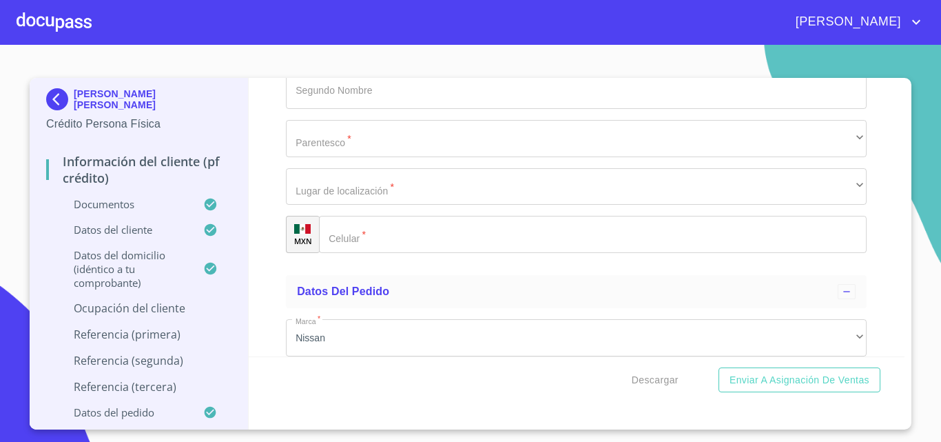
scroll to position [7096, 0]
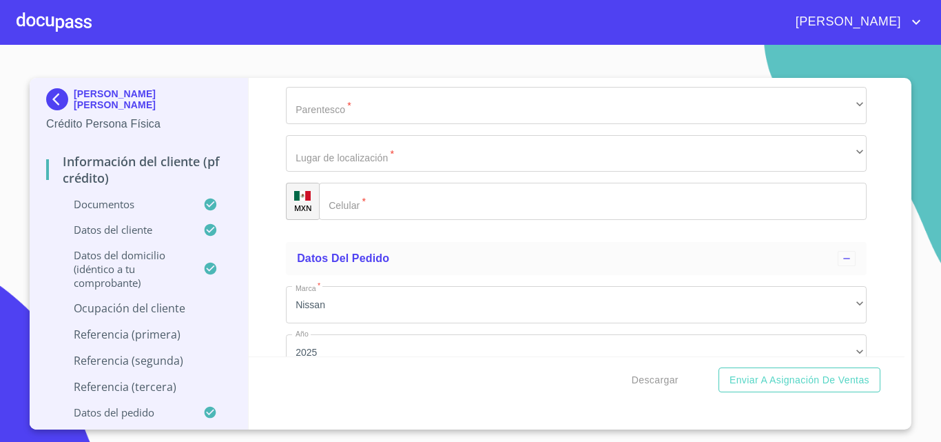
type input "[GEOGRAPHIC_DATA]"
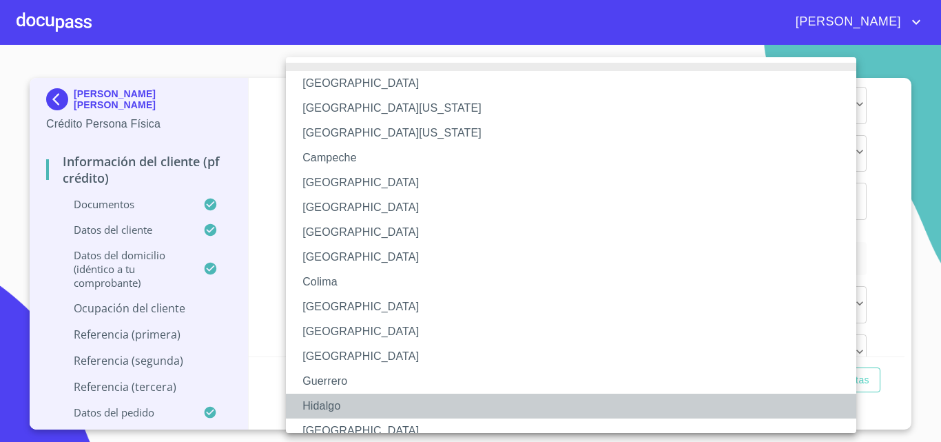
click at [432, 413] on li "Hidalgo" at bounding box center [576, 405] width 581 height 25
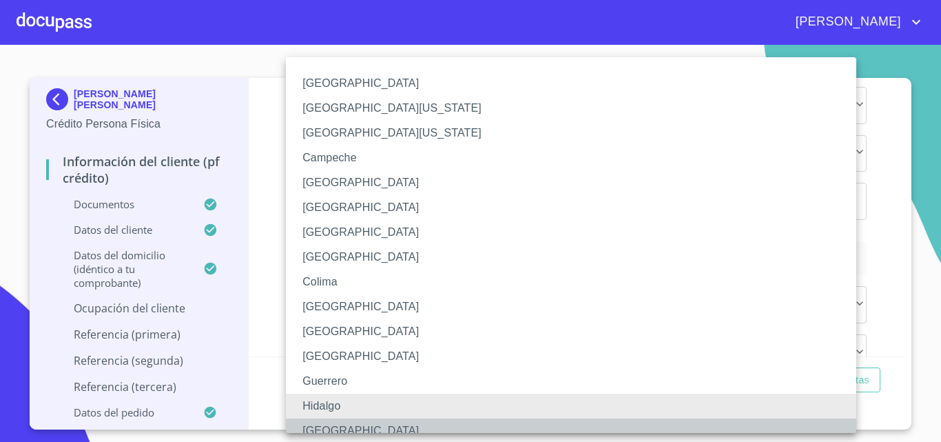
click at [380, 422] on li "[GEOGRAPHIC_DATA]" at bounding box center [576, 430] width 581 height 25
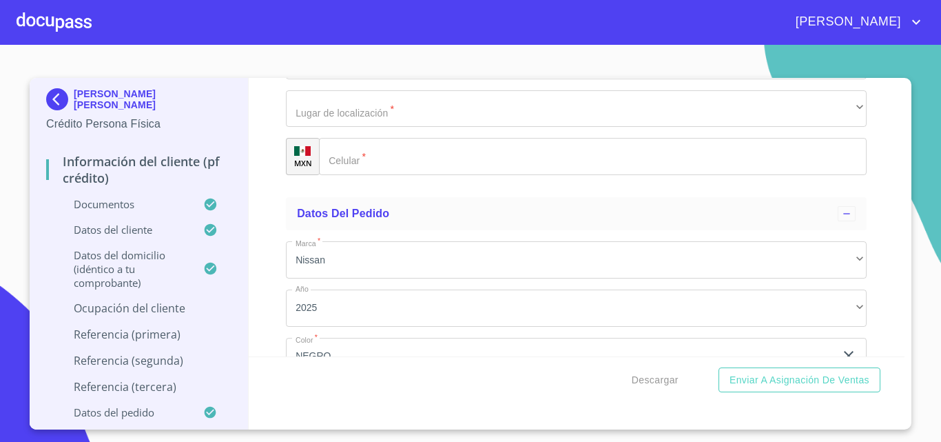
scroll to position [7165, 0]
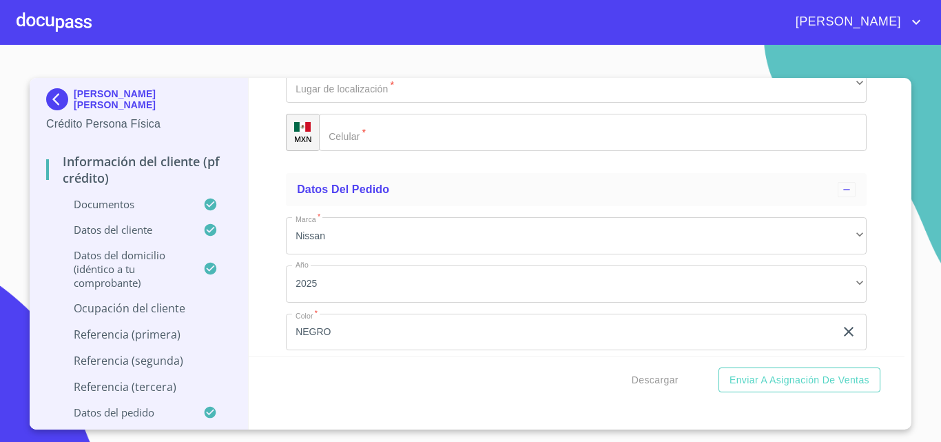
type input "[PERSON_NAME] [PERSON_NAME]"
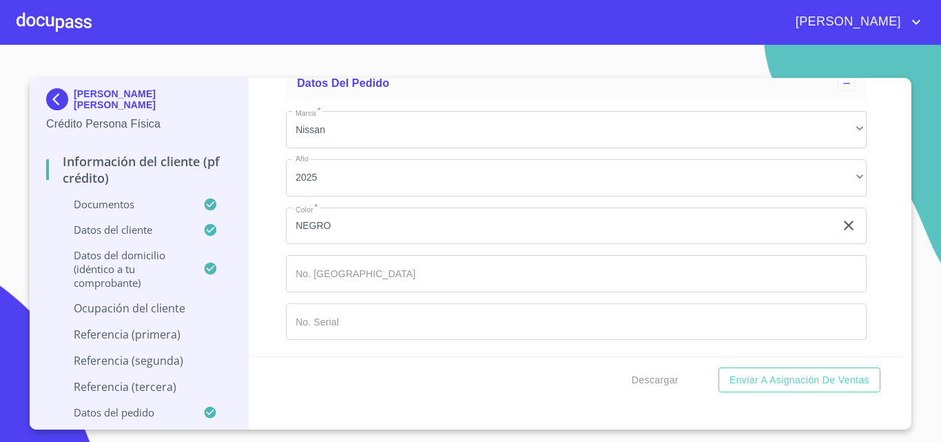
scroll to position [7303, 0]
type input "3"
drag, startPoint x: 538, startPoint y: 178, endPoint x: 367, endPoint y: 218, distance: 175.6
drag, startPoint x: 391, startPoint y: 180, endPoint x: 330, endPoint y: 178, distance: 61.4
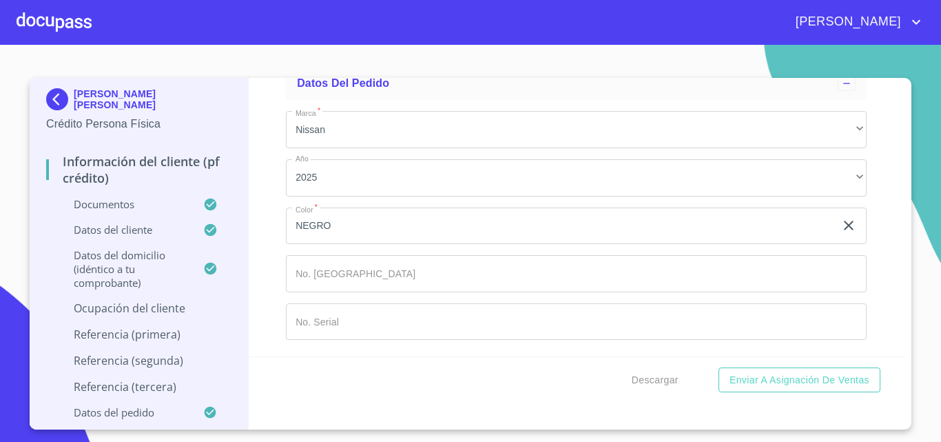
type input "JEFE INMEDIATO"
type input "[PHONE_NUMBER]"
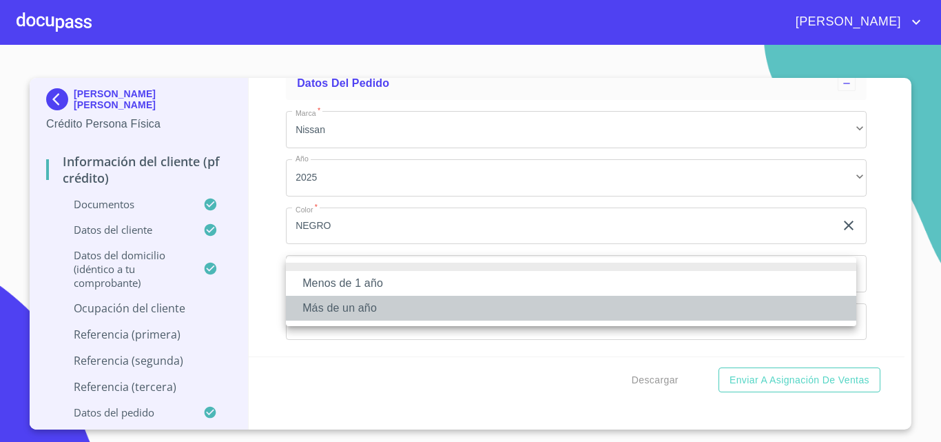
click at [378, 296] on li "Más de un año" at bounding box center [571, 308] width 570 height 25
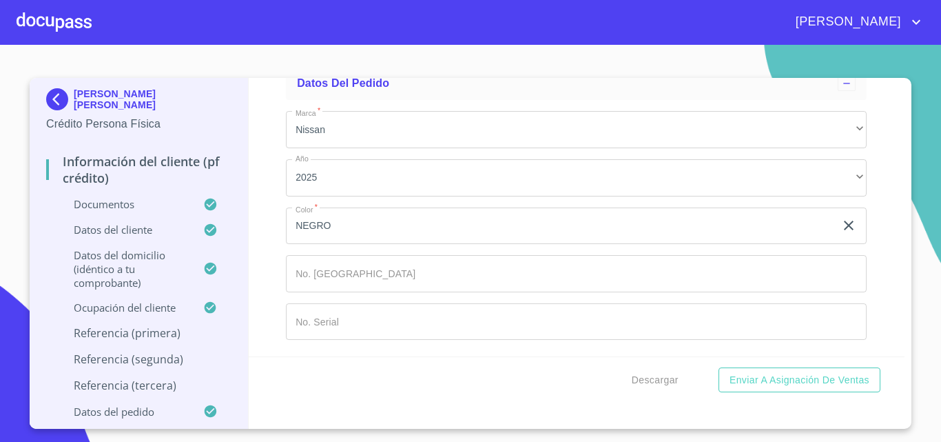
scroll to position [7441, 0]
type input "M"
type input "[PERSON_NAME]"
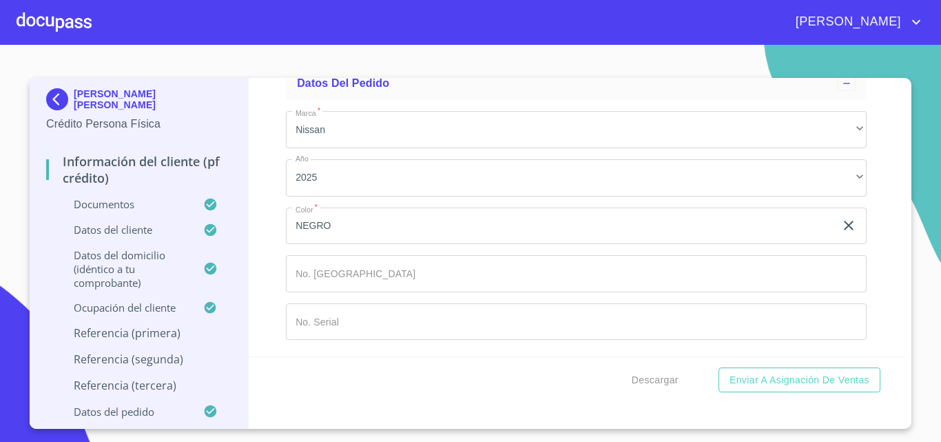
scroll to position [7510, 0]
type input "NUÑO"
type input "M.A [GEOGRAPHIC_DATA]"
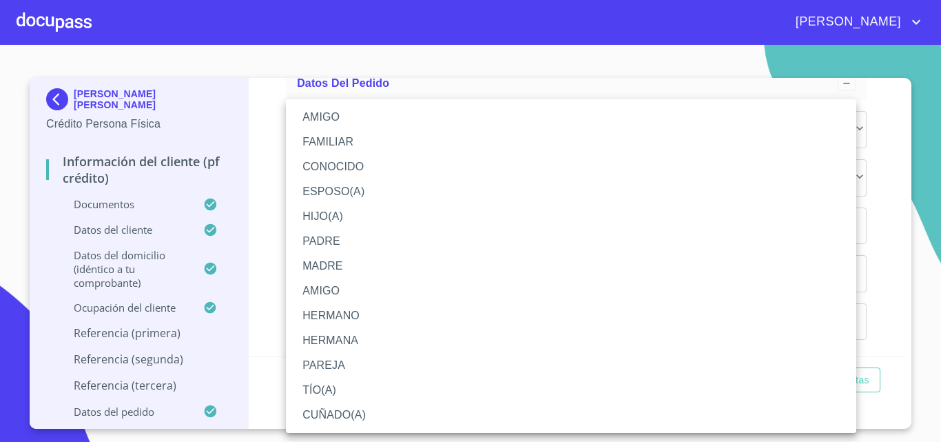
click at [406, 266] on li "MADRE" at bounding box center [571, 266] width 570 height 25
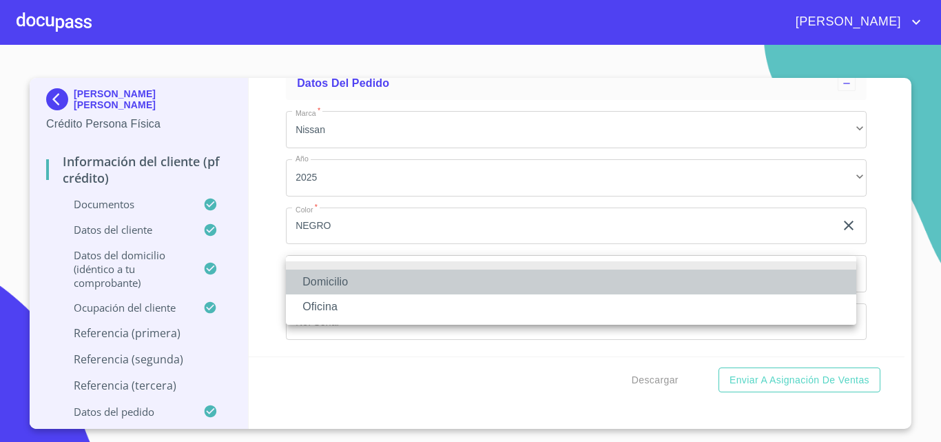
click at [362, 278] on li "Domicilio" at bounding box center [571, 281] width 570 height 25
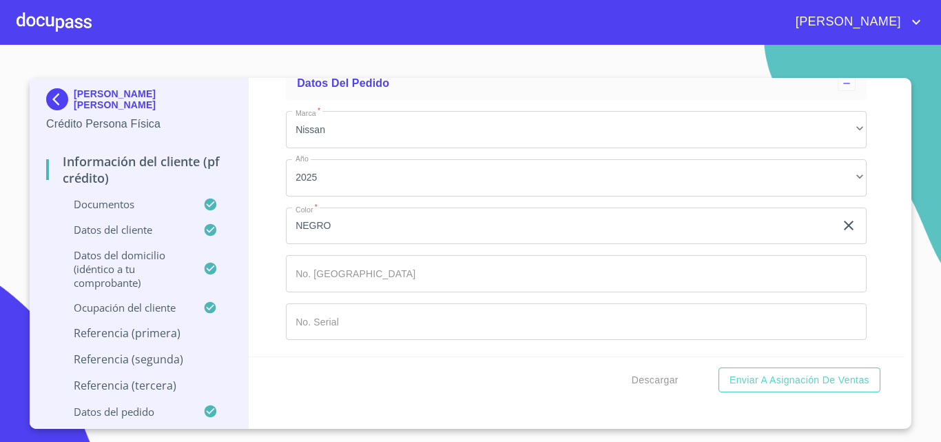
type input "[PHONE_NUMBER]"
type input "[PERSON_NAME]"
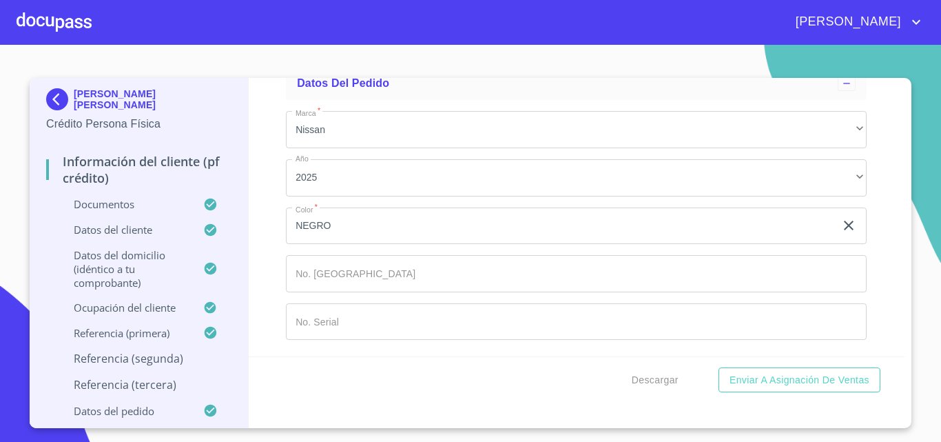
type input "[PERSON_NAME]"
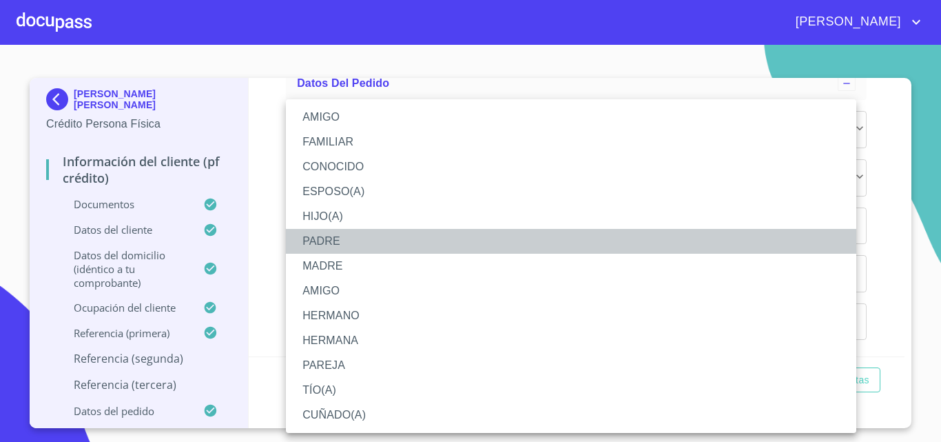
click at [342, 237] on li "PADRE" at bounding box center [571, 241] width 570 height 25
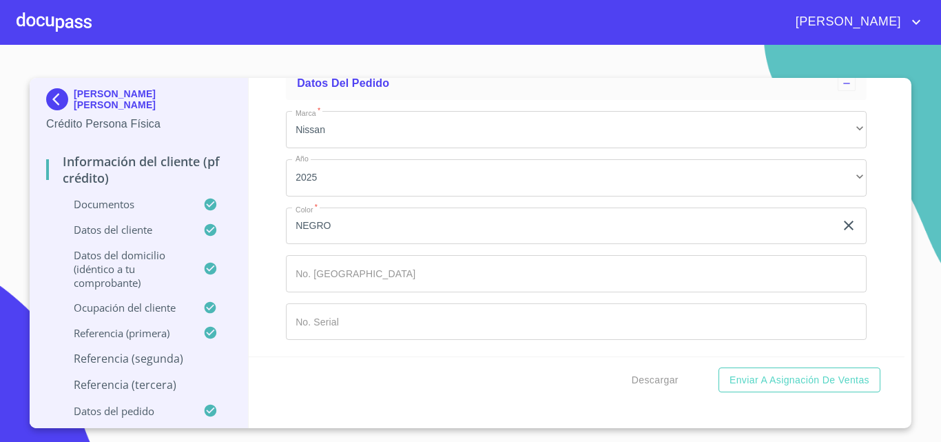
scroll to position [8063, 0]
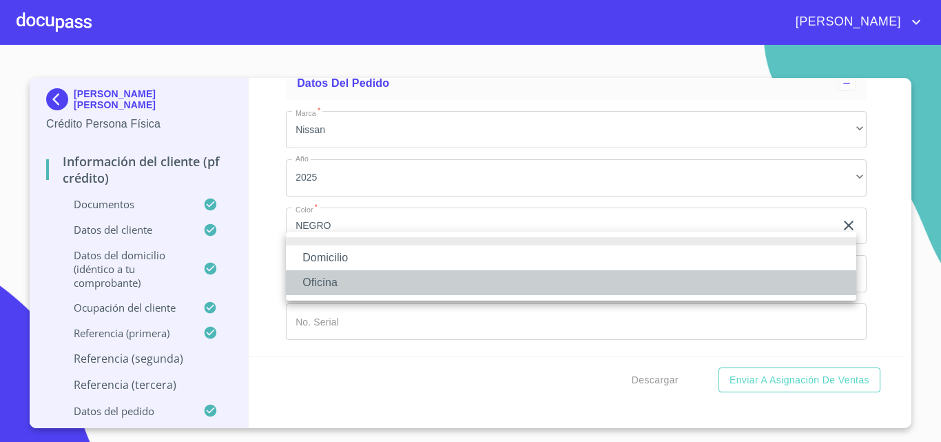
click at [373, 280] on li "Oficina" at bounding box center [571, 282] width 570 height 25
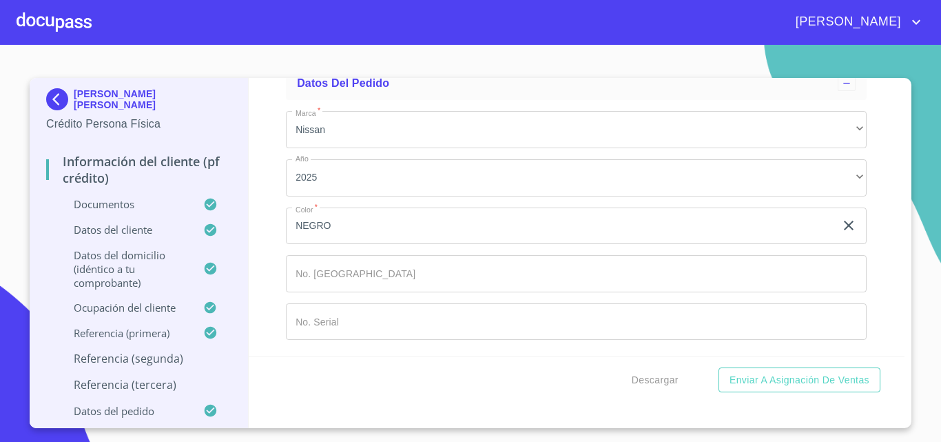
type input "[PHONE_NUMBER]"
type input "J"
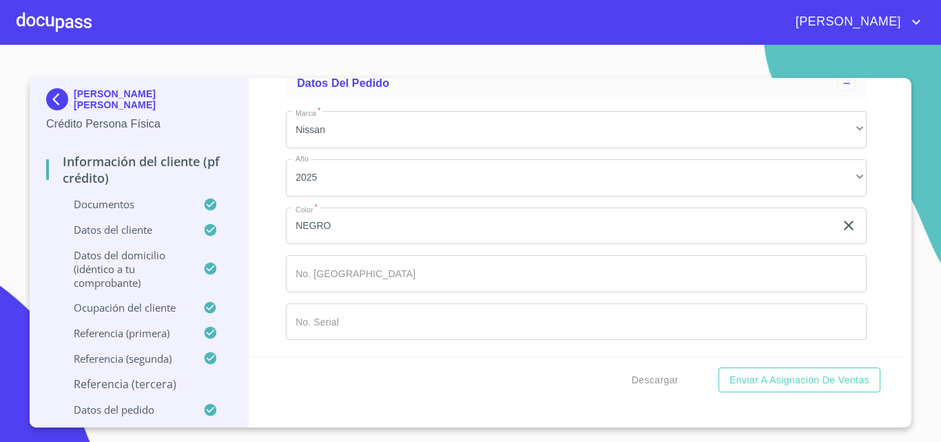
type input "[PERSON_NAME]"
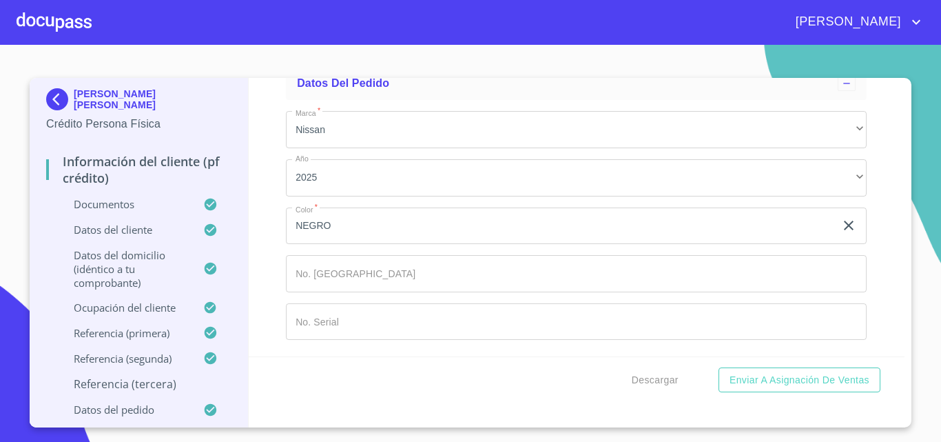
type input "SALVADOR"
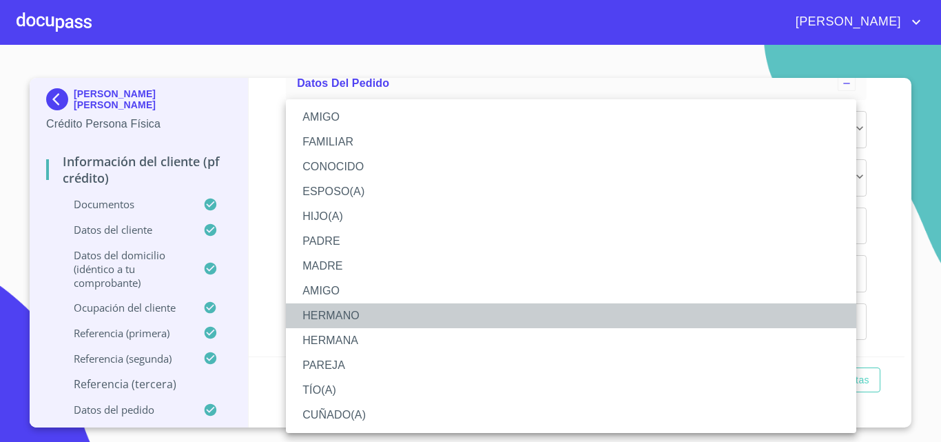
click at [344, 311] on li "HERMANO" at bounding box center [571, 315] width 570 height 25
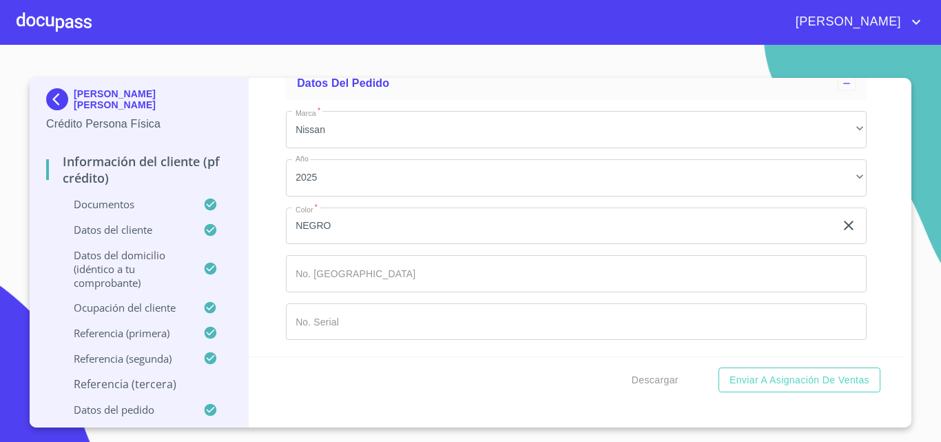
scroll to position [8545, 0]
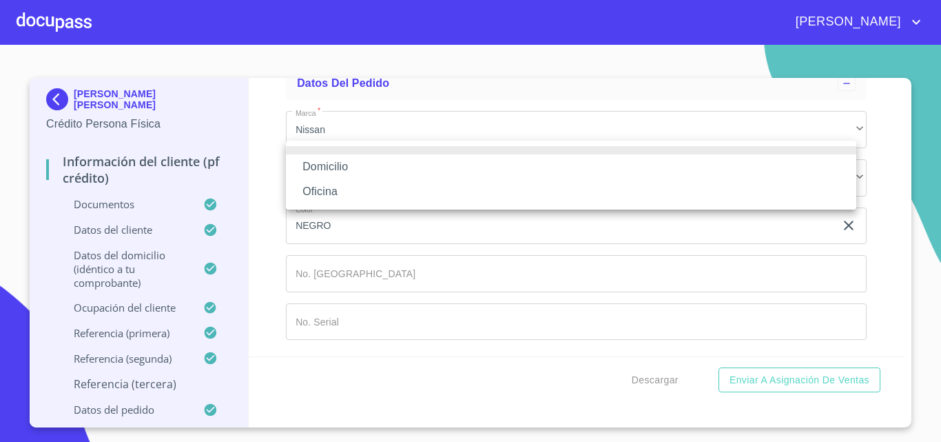
click at [339, 199] on li "Oficina" at bounding box center [571, 191] width 570 height 25
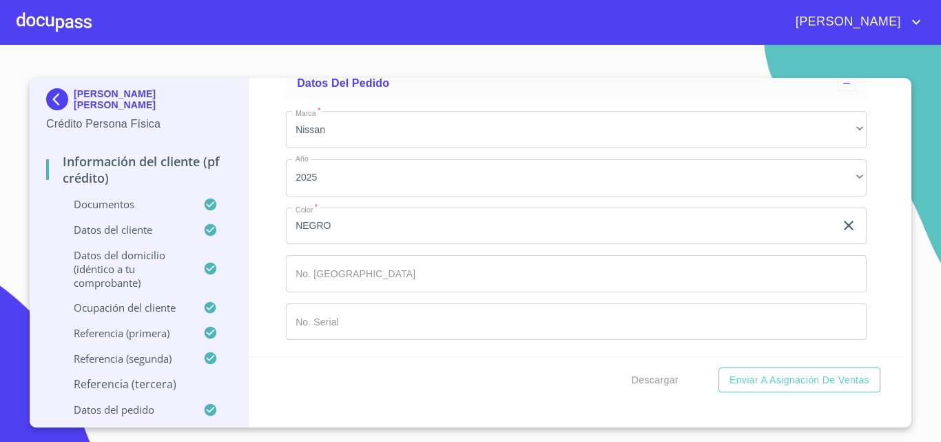
click at [367, 45] on input "Documento de identificación.   *" at bounding box center [593, 26] width 548 height 37
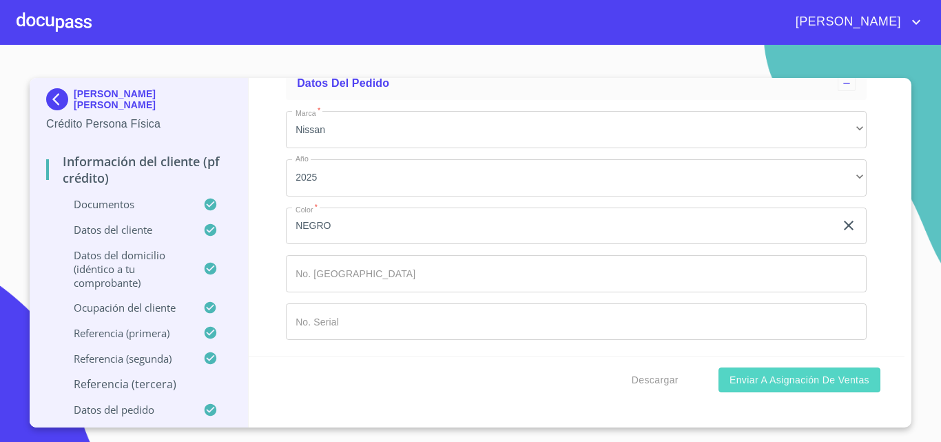
type input "[PHONE_NUMBER]"
click at [750, 380] on span "Enviar a Asignación de Ventas" at bounding box center [800, 379] width 140 height 17
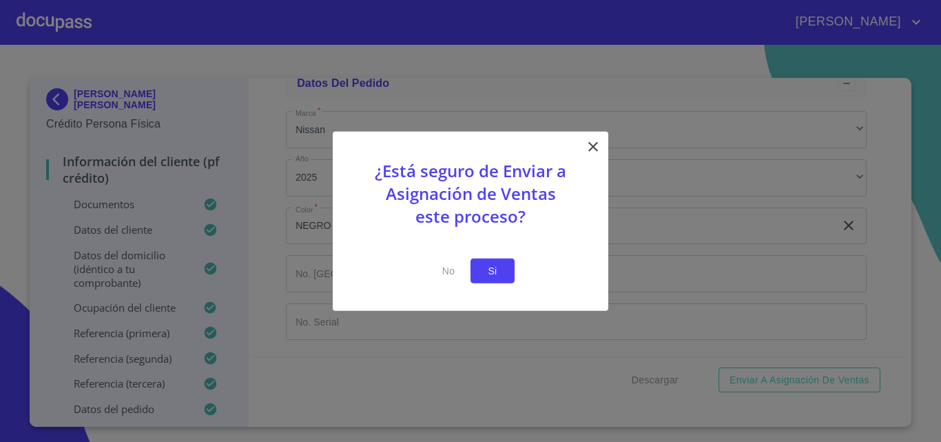
click at [501, 261] on button "Si" at bounding box center [493, 270] width 44 height 25
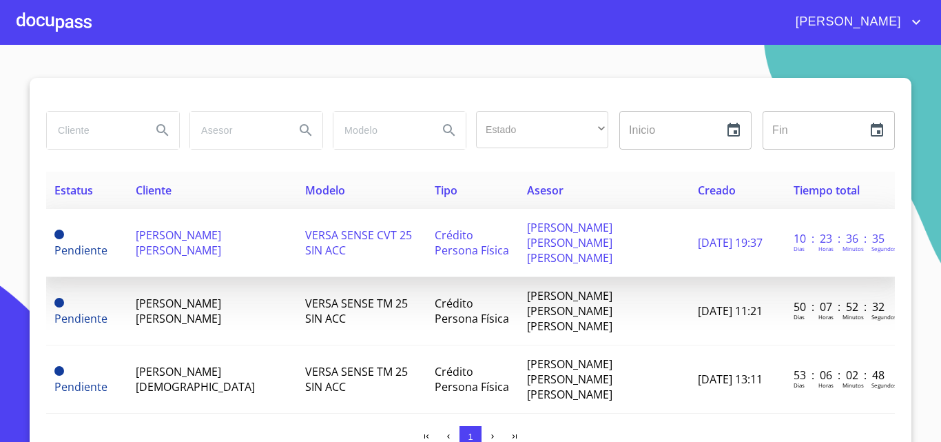
click at [169, 227] on span "[PERSON_NAME] [PERSON_NAME]" at bounding box center [178, 242] width 85 height 30
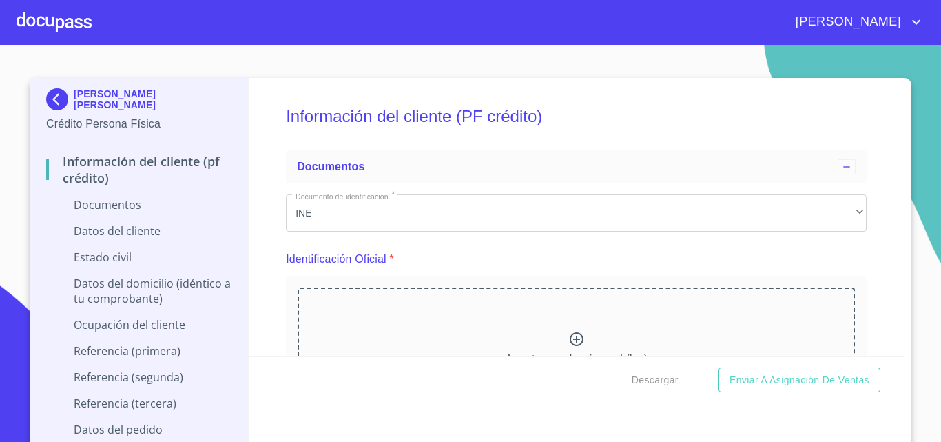
click at [34, 19] on div at bounding box center [54, 22] width 75 height 44
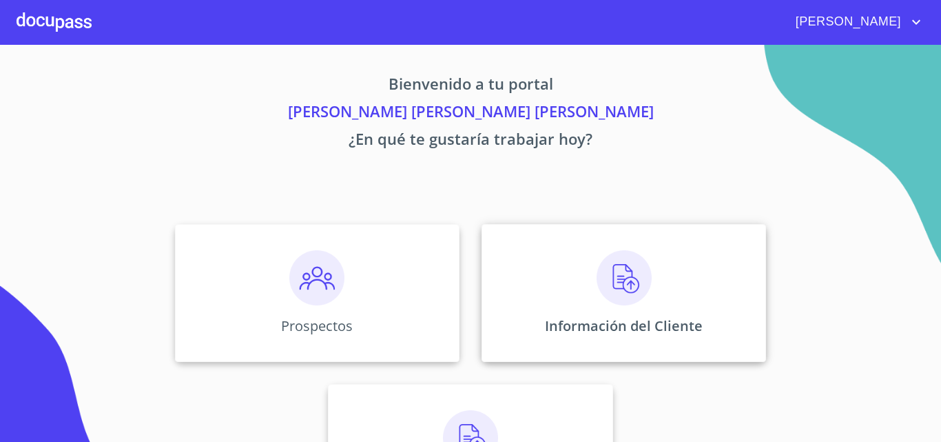
click at [604, 324] on p "Información del Cliente" at bounding box center [624, 325] width 158 height 19
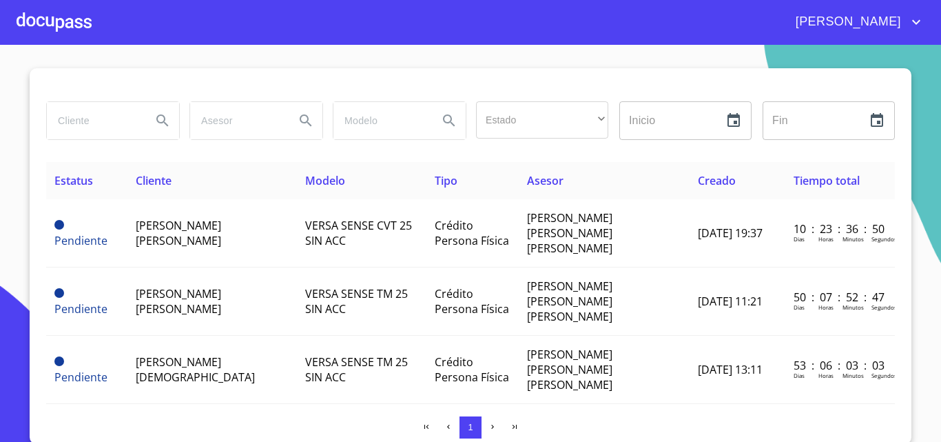
scroll to position [12, 0]
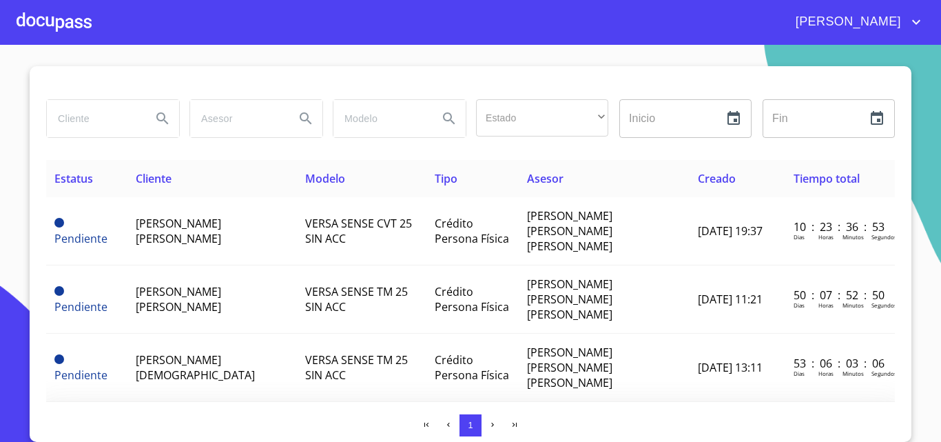
click at [161, 420] on span "[PERSON_NAME] [PERSON_NAME]" at bounding box center [178, 435] width 85 height 30
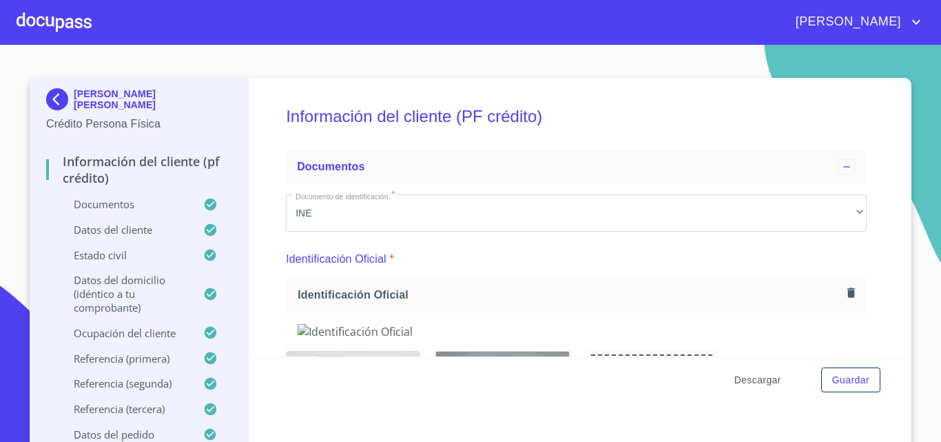
click at [734, 383] on span "Descargar" at bounding box center [757, 379] width 47 height 17
click at [761, 380] on span "Descargar" at bounding box center [757, 379] width 47 height 17
